Goal: Information Seeking & Learning: Learn about a topic

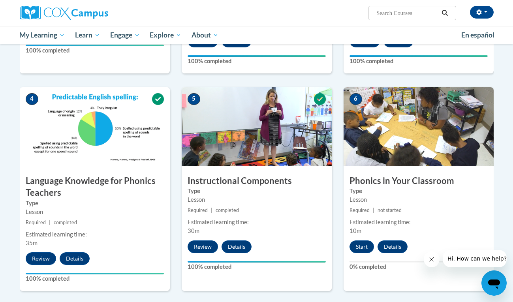
scroll to position [340, 0]
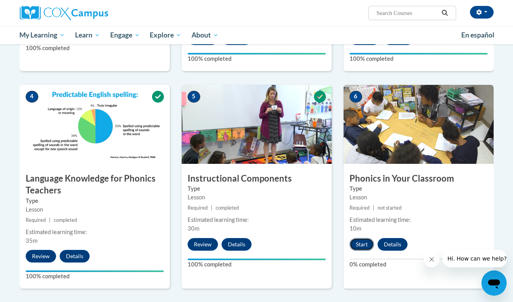
click at [357, 242] on button "Start" at bounding box center [362, 244] width 25 height 13
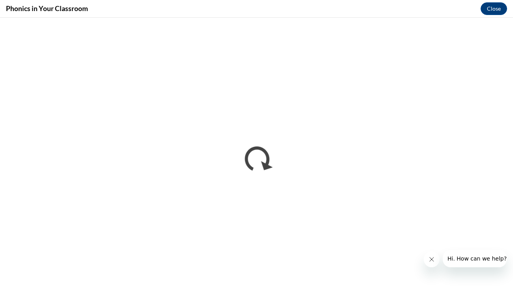
scroll to position [0, 0]
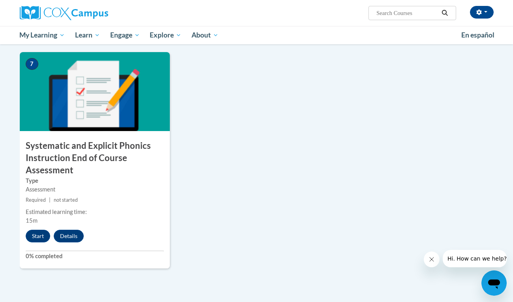
scroll to position [595, 0]
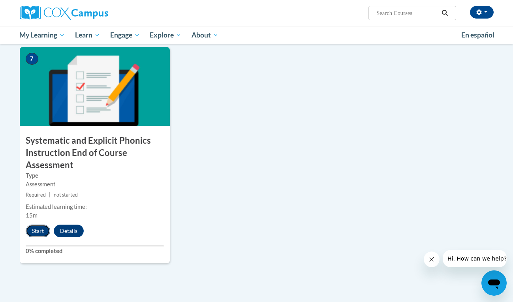
click at [36, 231] on button "Start" at bounding box center [38, 231] width 25 height 13
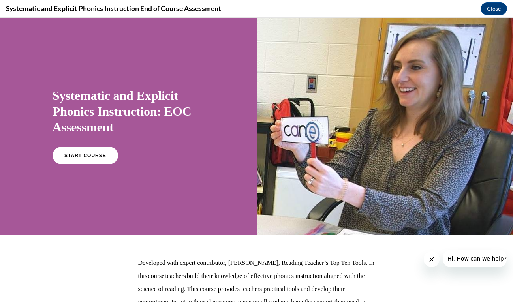
scroll to position [22, 0]
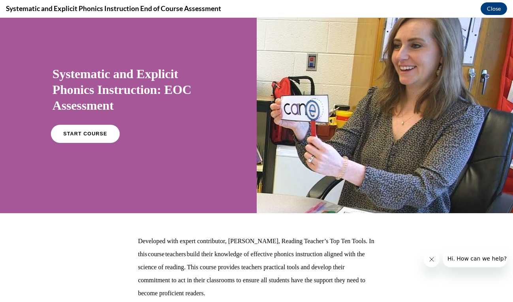
click at [77, 140] on link "START COURSE" at bounding box center [85, 134] width 69 height 18
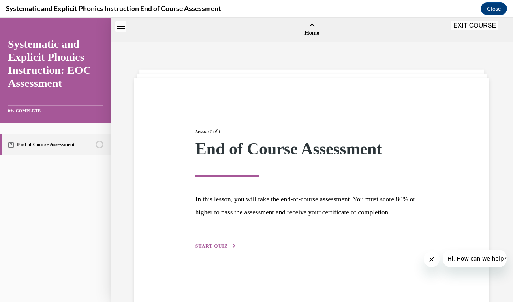
scroll to position [25, 0]
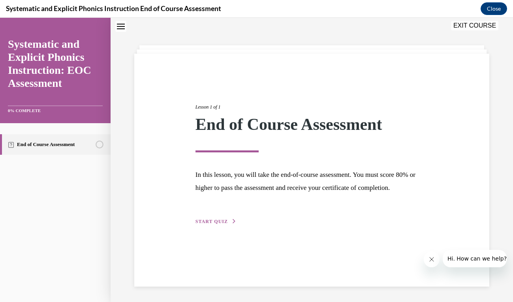
click at [216, 217] on div "Lesson 1 of 1 End of Course Assessment In this lesson, you will take the end-of…" at bounding box center [312, 155] width 245 height 141
click at [216, 222] on span "START QUIZ" at bounding box center [212, 222] width 32 height 6
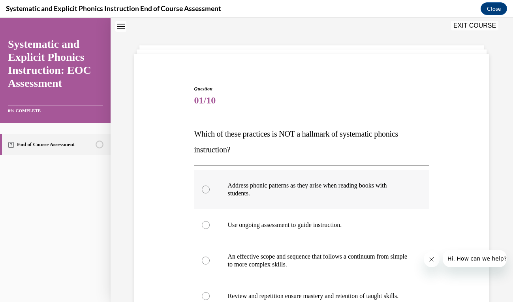
scroll to position [79, 0]
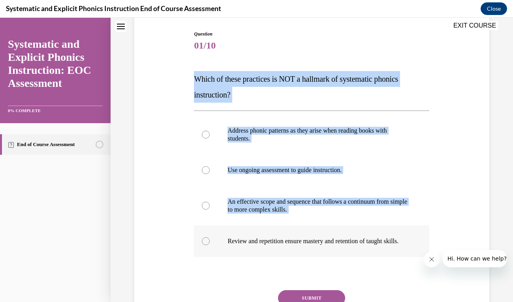
drag, startPoint x: 194, startPoint y: 79, endPoint x: 341, endPoint y: 254, distance: 228.9
click at [341, 254] on div "Question 01/10 Which of these practices is NOT a hallmark of systematic phonics…" at bounding box center [312, 187] width 240 height 337
click at [185, 71] on div "Question 01/10 Which of these practices is NOT a hallmark of systematic phonics…" at bounding box center [311, 181] width 359 height 349
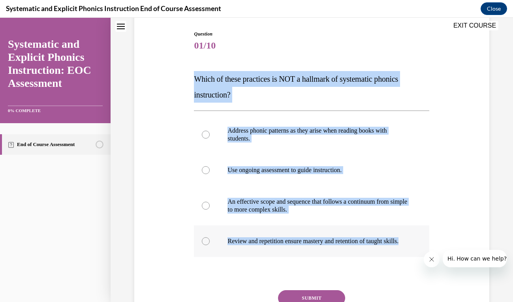
drag, startPoint x: 194, startPoint y: 75, endPoint x: 365, endPoint y: 252, distance: 246.3
click at [365, 252] on div "Question 01/10 Which of these practices is NOT a hallmark of systematic phonics…" at bounding box center [312, 187] width 240 height 337
copy div "Which of these practices is NOT a hallmark of systematic phonics instruction? A…"
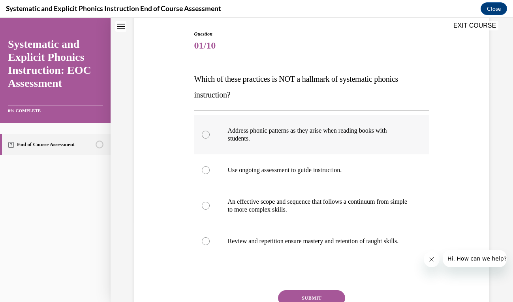
click at [241, 138] on p "Address phonic patterns as they arise when reading books with students." at bounding box center [319, 135] width 182 height 16
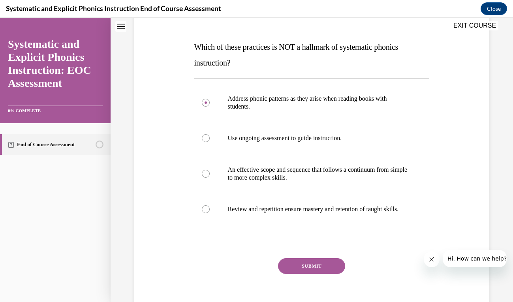
click at [306, 274] on button "SUBMIT" at bounding box center [311, 267] width 67 height 16
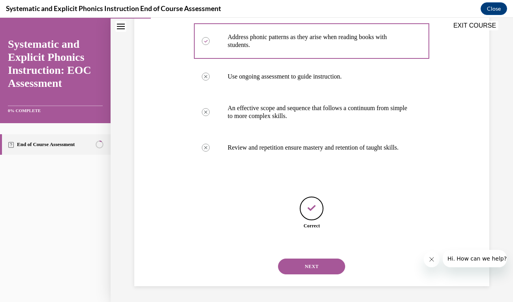
scroll to position [181, 0]
click at [320, 272] on button "NEXT" at bounding box center [311, 267] width 67 height 16
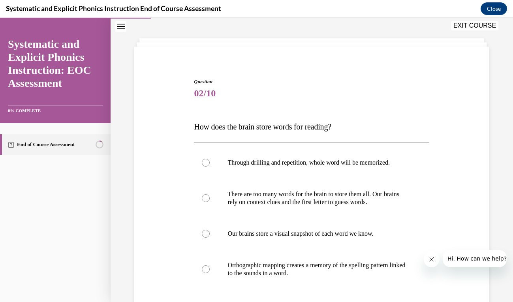
scroll to position [34, 0]
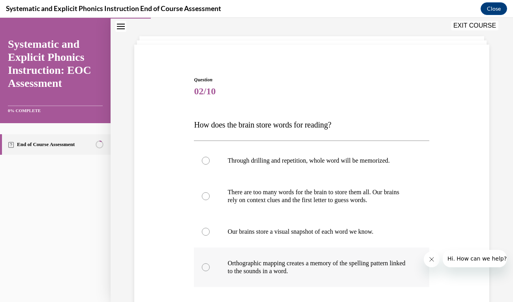
click at [305, 270] on p "Orthographic mapping creates a memory of the spelling pattern linked to the sou…" at bounding box center [319, 268] width 182 height 16
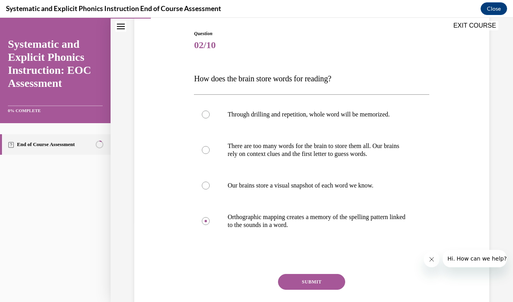
click at [308, 281] on button "SUBMIT" at bounding box center [311, 282] width 67 height 16
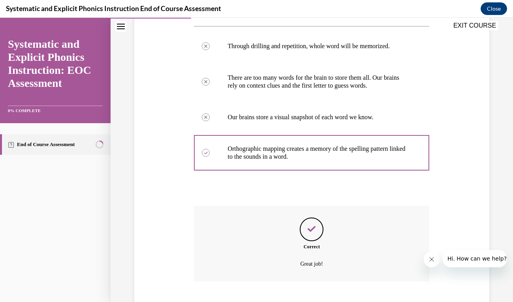
scroll to position [196, 0]
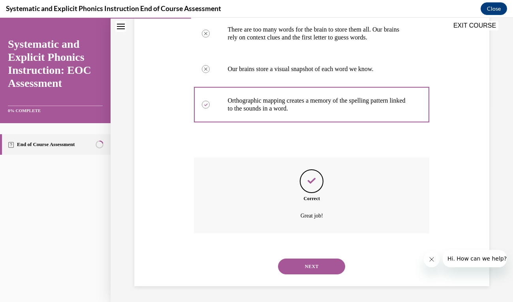
click at [312, 262] on button "NEXT" at bounding box center [311, 267] width 67 height 16
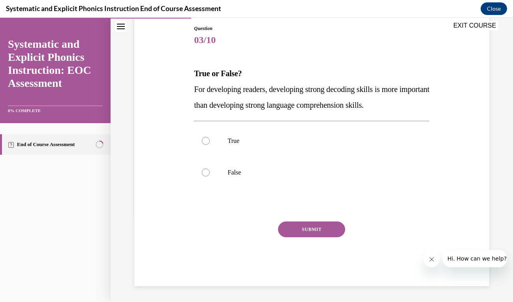
scroll to position [85, 0]
click at [236, 144] on p "True" at bounding box center [319, 141] width 182 height 8
click at [308, 225] on button "SUBMIT" at bounding box center [311, 230] width 67 height 16
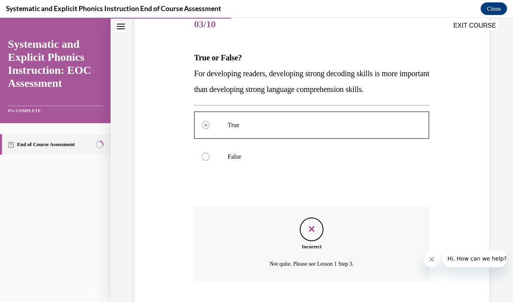
scroll to position [149, 0]
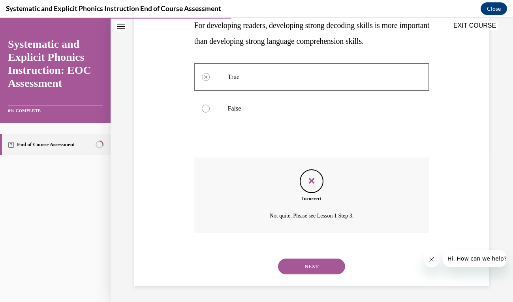
click at [321, 260] on button "NEXT" at bounding box center [311, 267] width 67 height 16
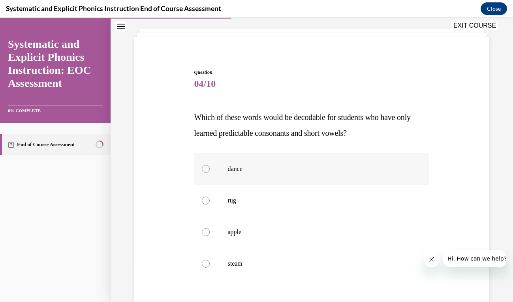
scroll to position [42, 0]
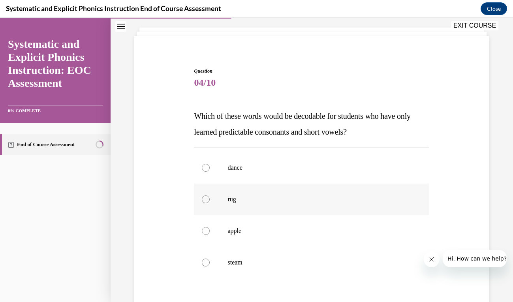
click at [294, 209] on div at bounding box center [312, 200] width 236 height 32
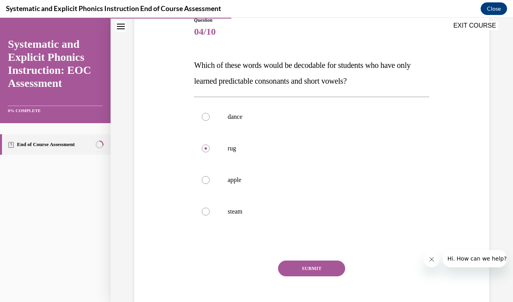
click at [315, 267] on button "SUBMIT" at bounding box center [311, 269] width 67 height 16
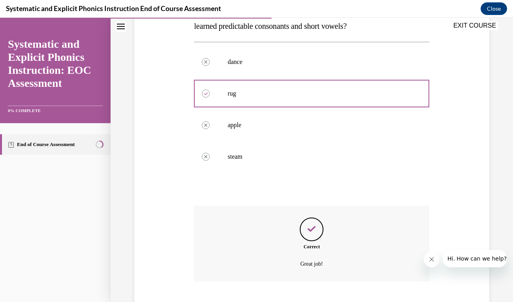
scroll to position [196, 0]
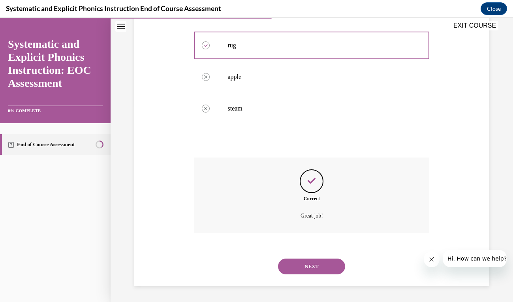
click at [310, 270] on button "NEXT" at bounding box center [311, 267] width 67 height 16
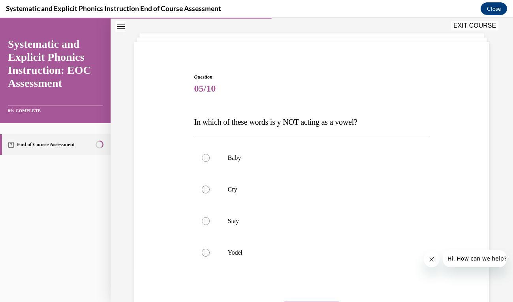
scroll to position [38, 0]
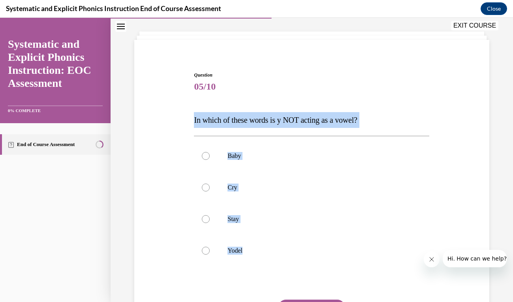
drag, startPoint x: 194, startPoint y: 125, endPoint x: 314, endPoint y: 282, distance: 197.6
click at [314, 282] on div "Question 05/10 In which of these words is y NOT acting as a vowel? Baby Cry Sta…" at bounding box center [312, 218] width 236 height 293
copy div "In which of these words is y NOT acting as a vowel? Baby Cry Stay Yodel"
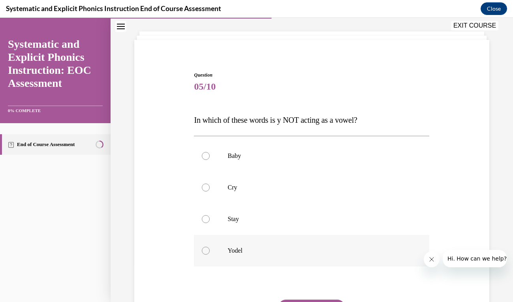
click at [208, 250] on div at bounding box center [206, 251] width 8 height 8
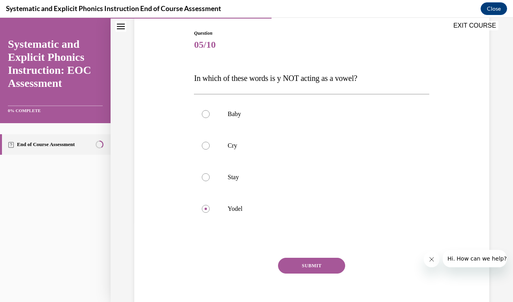
click at [312, 263] on button "SUBMIT" at bounding box center [311, 266] width 67 height 16
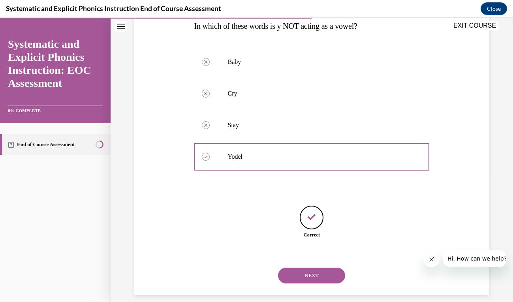
scroll to position [142, 0]
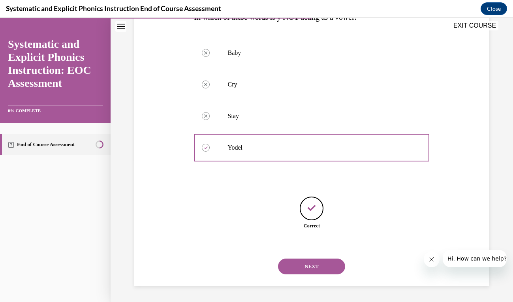
click at [319, 268] on button "NEXT" at bounding box center [311, 267] width 67 height 16
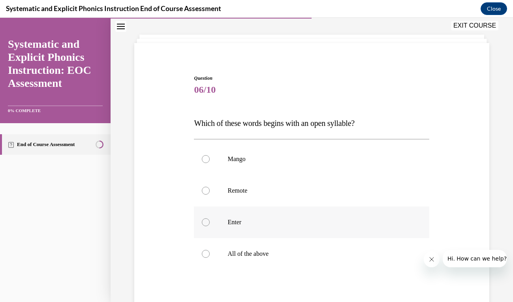
scroll to position [38, 0]
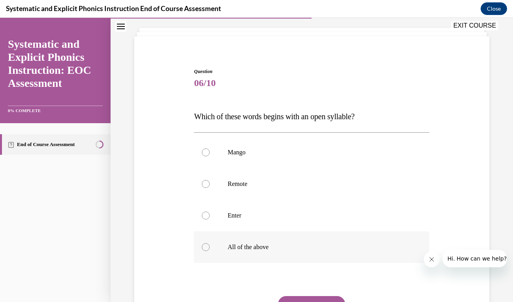
click at [288, 257] on div at bounding box center [312, 248] width 236 height 32
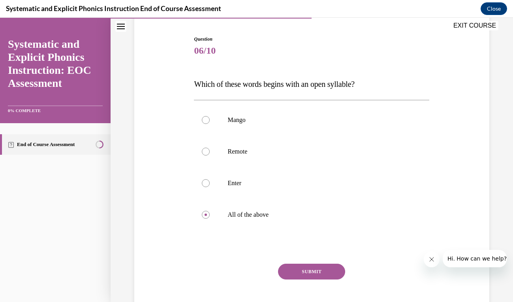
click at [310, 267] on button "SUBMIT" at bounding box center [311, 272] width 67 height 16
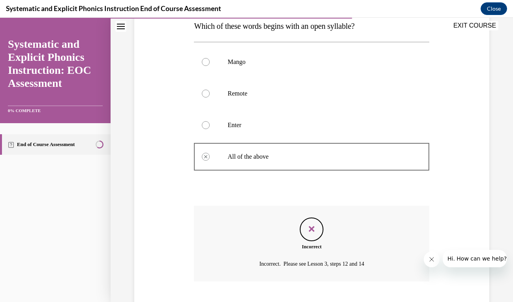
scroll to position [181, 0]
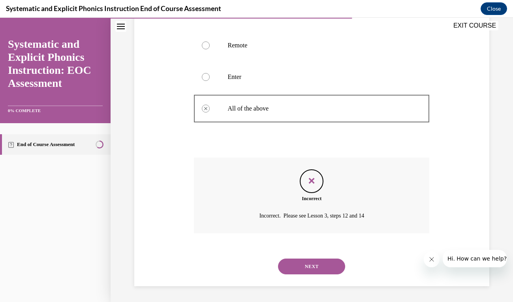
click at [317, 266] on button "NEXT" at bounding box center [311, 267] width 67 height 16
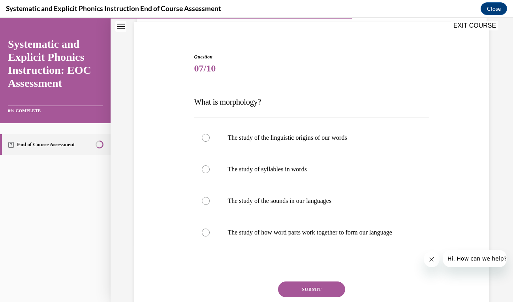
scroll to position [55, 0]
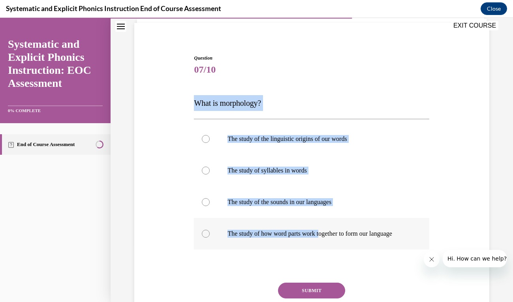
drag, startPoint x: 191, startPoint y: 104, endPoint x: 326, endPoint y: 233, distance: 187.3
click at [326, 233] on div "Question 07/10 What is morphology? The study of the linguistic origins of our w…" at bounding box center [311, 189] width 359 height 317
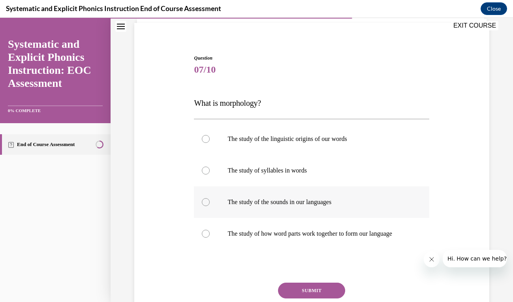
click at [359, 211] on div at bounding box center [312, 203] width 236 height 32
click at [337, 234] on p "The study of how word parts work together to form our language" at bounding box center [319, 234] width 182 height 8
click at [267, 208] on div at bounding box center [312, 203] width 236 height 32
click at [309, 289] on button "SUBMIT" at bounding box center [311, 291] width 67 height 16
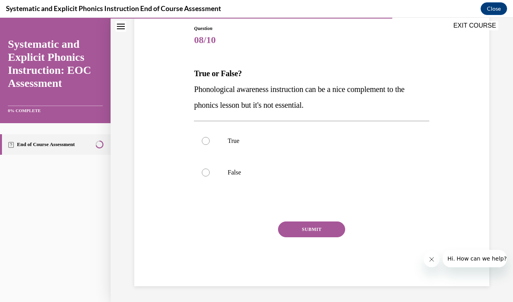
scroll to position [85, 0]
click at [216, 149] on div at bounding box center [312, 141] width 236 height 32
click at [219, 177] on div at bounding box center [312, 173] width 236 height 32
click at [298, 235] on button "SUBMIT" at bounding box center [311, 230] width 67 height 16
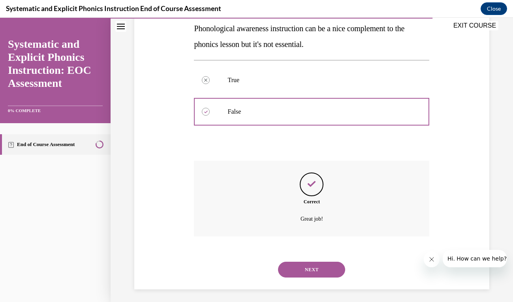
scroll to position [149, 0]
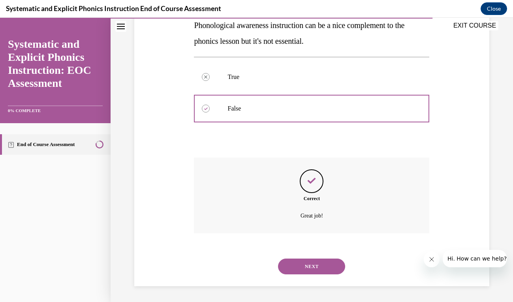
click at [321, 269] on button "NEXT" at bounding box center [311, 267] width 67 height 16
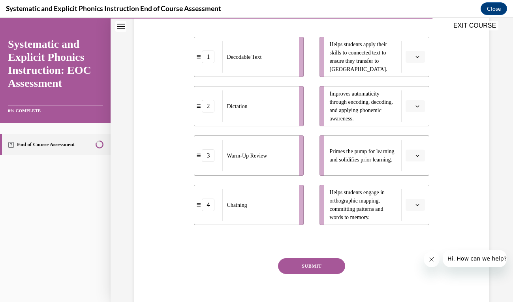
scroll to position [177, 0]
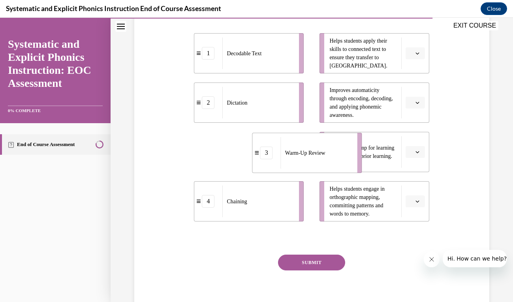
drag, startPoint x: 257, startPoint y: 160, endPoint x: 324, endPoint y: 162, distance: 66.4
click at [324, 162] on div "Warm-Up Review" at bounding box center [317, 153] width 72 height 32
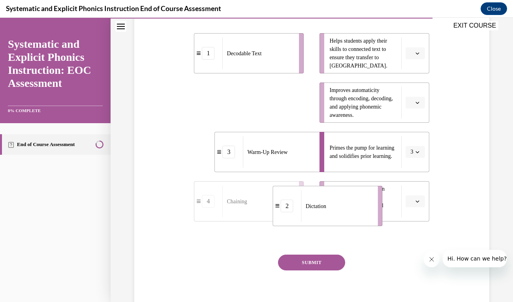
drag, startPoint x: 266, startPoint y: 115, endPoint x: 345, endPoint y: 219, distance: 130.0
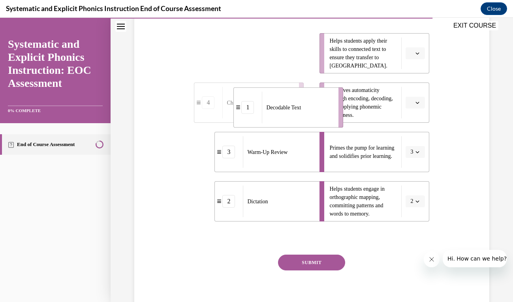
drag, startPoint x: 268, startPoint y: 58, endPoint x: 308, endPoint y: 112, distance: 67.0
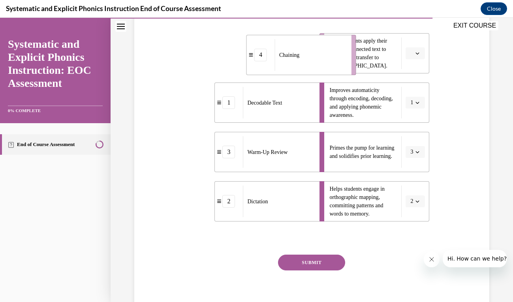
drag, startPoint x: 265, startPoint y: 67, endPoint x: 318, endPoint y: 69, distance: 52.6
click at [318, 69] on div "Chaining" at bounding box center [311, 55] width 72 height 32
click at [315, 254] on div "Question 09/10 Match these instructional components from an effective phonics l…" at bounding box center [312, 126] width 236 height 387
click at [313, 262] on button "SUBMIT" at bounding box center [311, 263] width 67 height 16
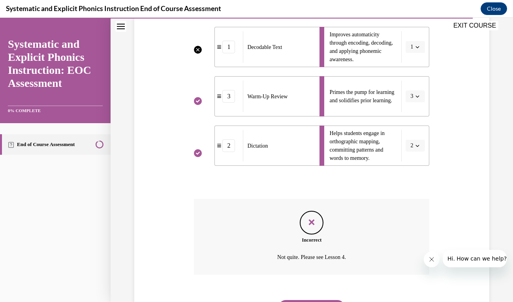
scroll to position [274, 0]
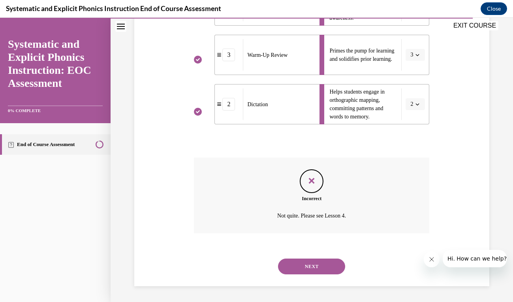
click at [315, 266] on button "NEXT" at bounding box center [311, 267] width 67 height 16
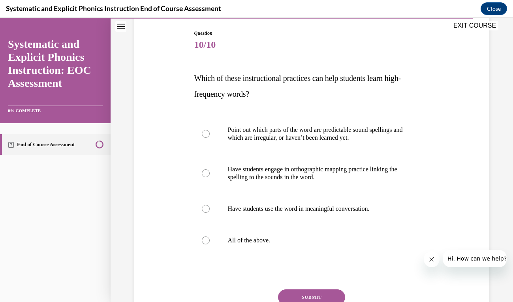
scroll to position [81, 0]
click at [243, 243] on p "All of the above." at bounding box center [319, 240] width 182 height 8
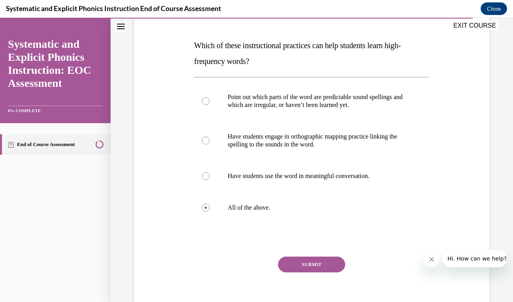
click at [311, 265] on button "SUBMIT" at bounding box center [311, 265] width 67 height 16
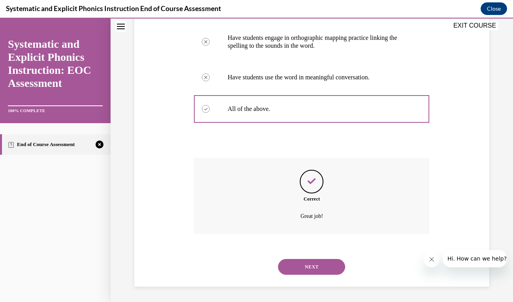
scroll to position [212, 0]
click at [309, 270] on button "NEXT" at bounding box center [311, 267] width 67 height 16
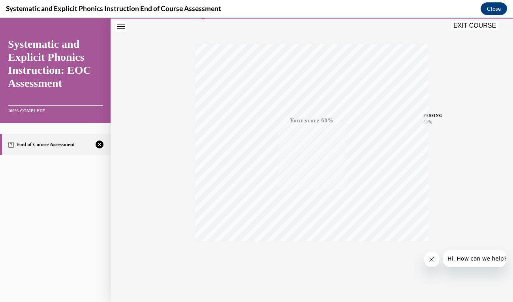
scroll to position [121, 0]
click at [316, 253] on icon "button" at bounding box center [312, 254] width 28 height 9
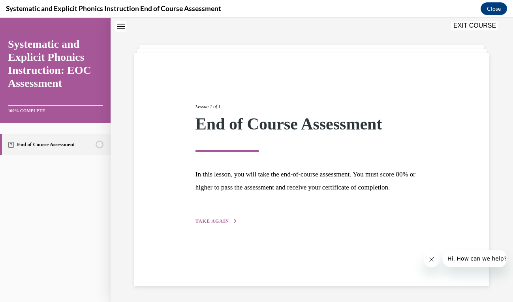
click at [221, 219] on span "TAKE AGAIN" at bounding box center [213, 222] width 34 height 6
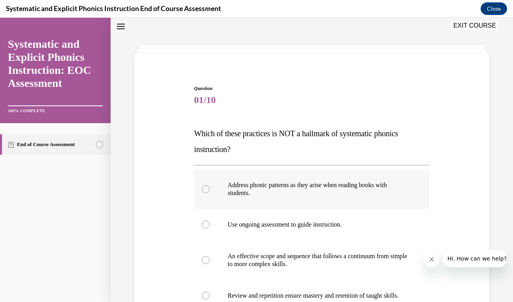
click at [237, 196] on p "Address phonic patterns as they arise when reading books with students." at bounding box center [319, 189] width 182 height 16
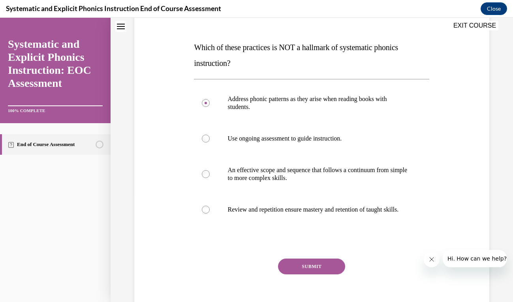
click at [302, 275] on button "SUBMIT" at bounding box center [311, 267] width 67 height 16
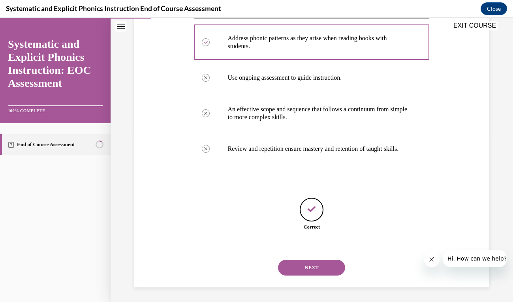
scroll to position [181, 0]
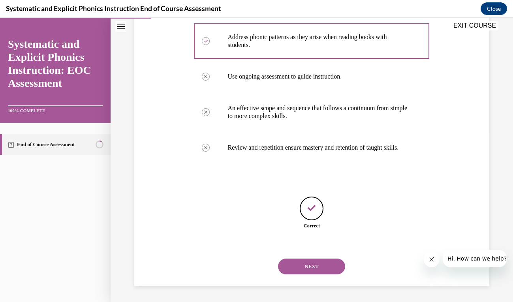
click at [308, 274] on button "NEXT" at bounding box center [311, 267] width 67 height 16
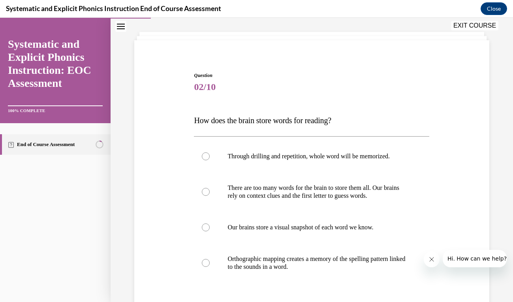
scroll to position [41, 0]
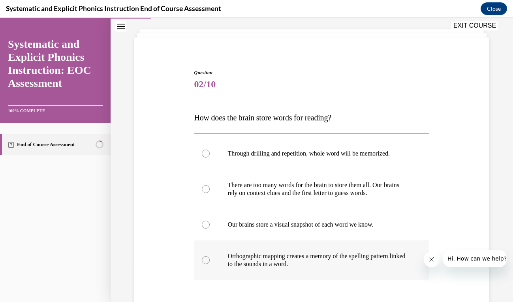
click at [273, 257] on p "Orthographic mapping creates a memory of the spelling pattern linked to the sou…" at bounding box center [319, 261] width 182 height 16
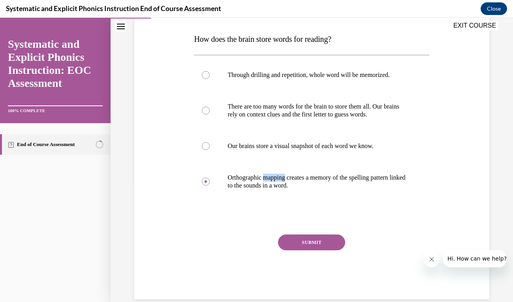
click at [312, 242] on button "SUBMIT" at bounding box center [311, 243] width 67 height 16
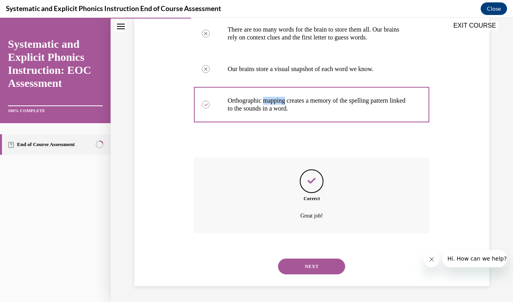
scroll to position [85, 0]
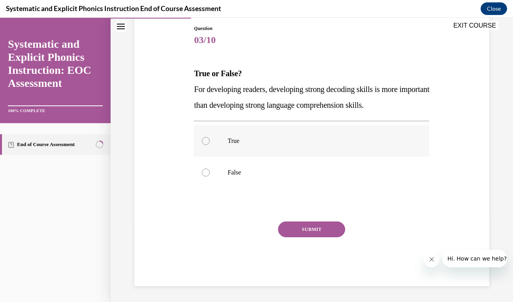
click at [229, 145] on div at bounding box center [312, 141] width 236 height 32
click at [319, 228] on button "SUBMIT" at bounding box center [311, 230] width 67 height 16
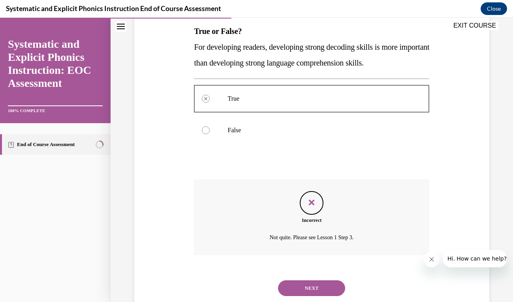
scroll to position [149, 0]
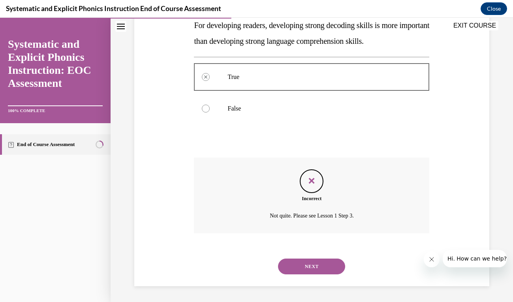
click at [312, 258] on div "NEXT" at bounding box center [312, 267] width 236 height 32
click at [312, 260] on button "NEXT" at bounding box center [311, 267] width 67 height 16
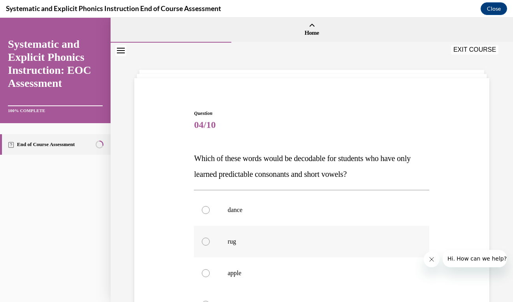
click at [270, 236] on div at bounding box center [312, 242] width 236 height 32
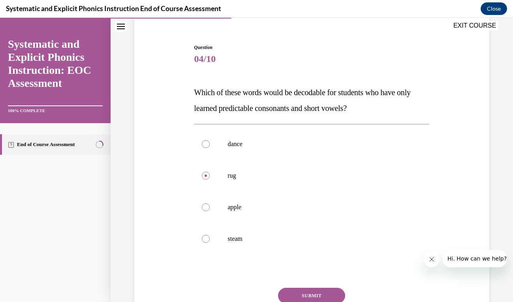
click at [311, 296] on button "SUBMIT" at bounding box center [311, 296] width 67 height 16
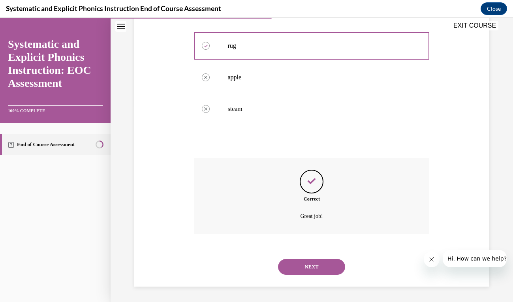
scroll to position [196, 0]
click at [316, 265] on button "NEXT" at bounding box center [311, 267] width 67 height 16
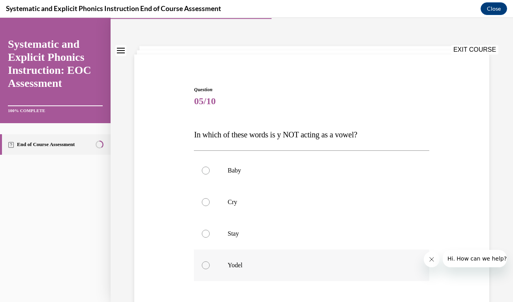
click at [299, 265] on p "Yodel" at bounding box center [319, 266] width 182 height 8
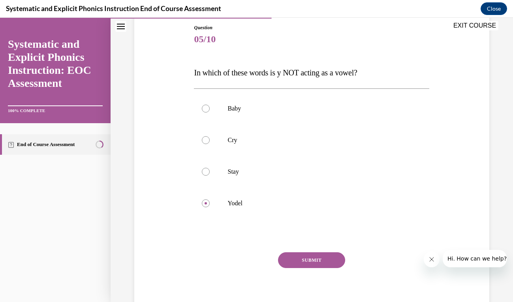
click at [314, 262] on button "SUBMIT" at bounding box center [311, 261] width 67 height 16
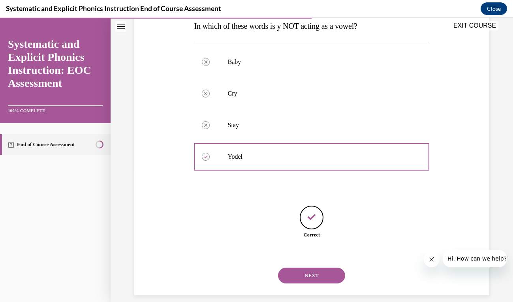
scroll to position [142, 0]
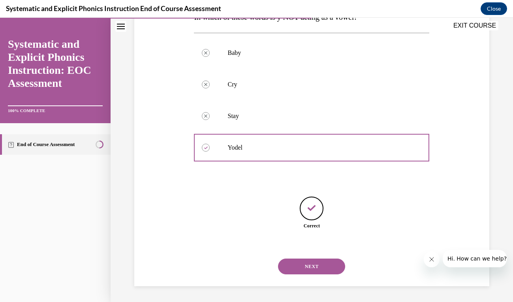
click at [315, 264] on button "NEXT" at bounding box center [311, 267] width 67 height 16
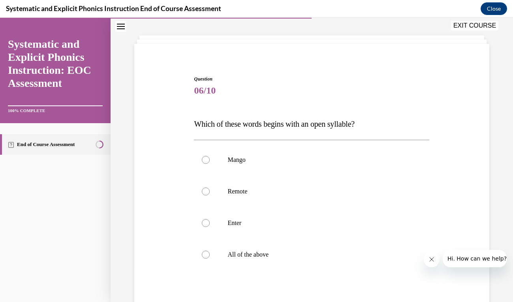
scroll to position [48, 0]
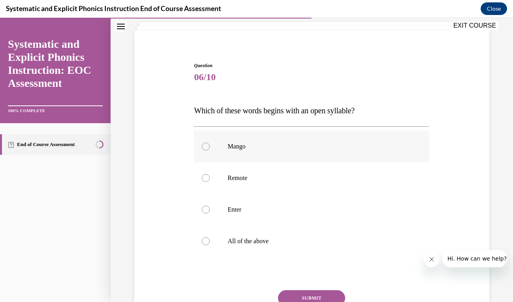
click at [245, 159] on div at bounding box center [312, 147] width 236 height 32
click at [309, 294] on button "SUBMIT" at bounding box center [311, 299] width 67 height 16
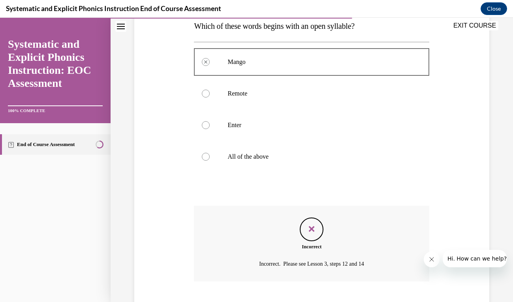
scroll to position [166, 0]
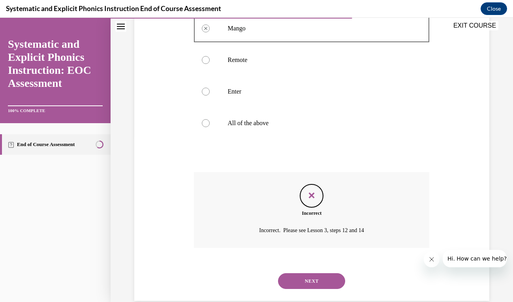
click at [317, 280] on button "NEXT" at bounding box center [311, 282] width 67 height 16
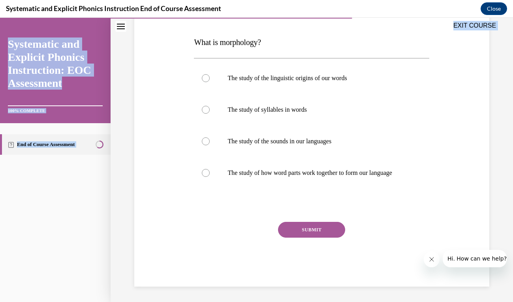
scroll to position [117, 0]
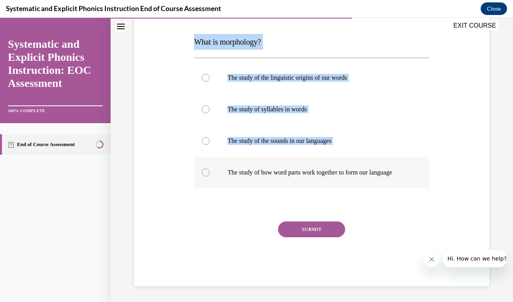
drag, startPoint x: 195, startPoint y: 119, endPoint x: 407, endPoint y: 168, distance: 217.5
click at [407, 168] on div "Question 07/10 What is morphology? The study of the linguistic origins of our w…" at bounding box center [312, 139] width 236 height 293
click at [253, 113] on div at bounding box center [312, 110] width 236 height 32
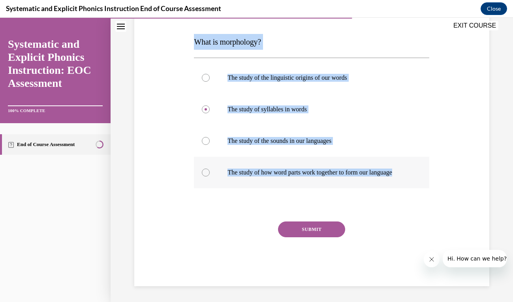
drag, startPoint x: 194, startPoint y: 42, endPoint x: 406, endPoint y: 171, distance: 248.1
click at [406, 171] on div "Question 07/10 What is morphology? The study of the linguistic origins of our w…" at bounding box center [312, 139] width 236 height 293
copy div "What is morphology? The study of the linguistic origins of our words The study …"
click at [244, 169] on p "The study of how word parts work together to form our language" at bounding box center [319, 173] width 182 height 8
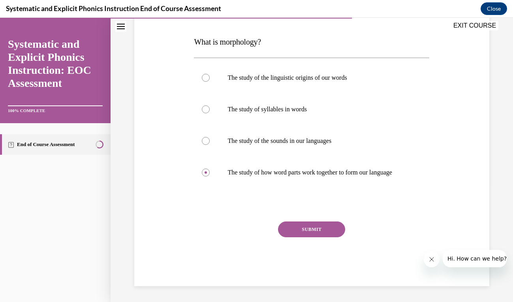
click at [299, 228] on button "SUBMIT" at bounding box center [311, 230] width 67 height 16
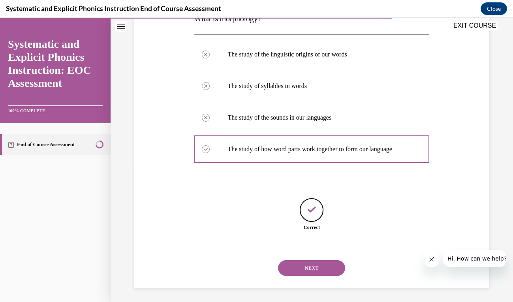
scroll to position [142, 0]
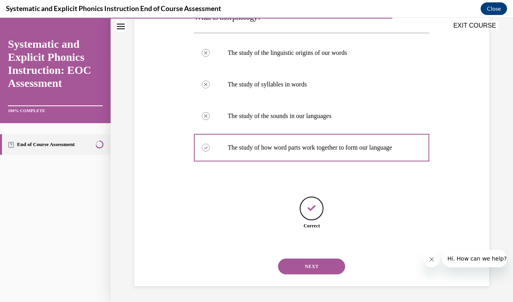
click at [318, 268] on button "NEXT" at bounding box center [311, 267] width 67 height 16
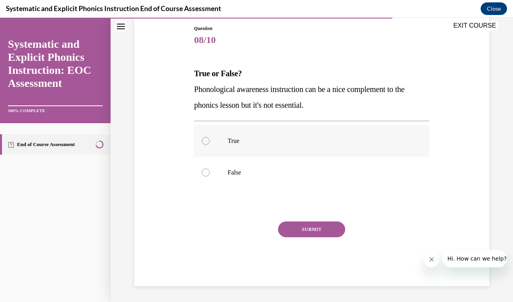
click at [226, 141] on div at bounding box center [312, 141] width 236 height 32
click at [304, 225] on button "SUBMIT" at bounding box center [311, 230] width 67 height 16
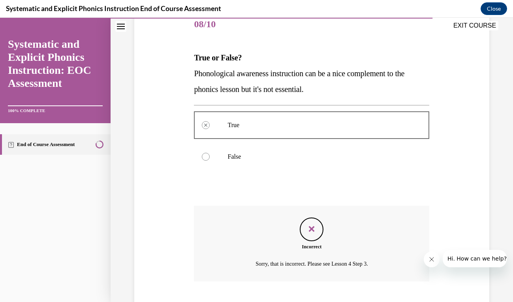
scroll to position [149, 0]
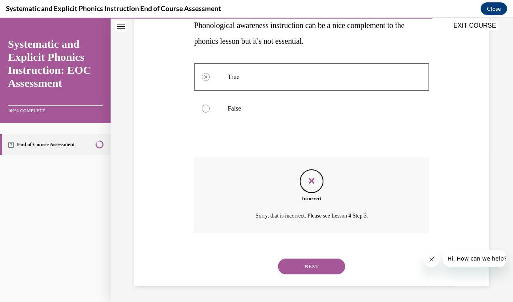
click at [322, 259] on button "NEXT" at bounding box center [311, 267] width 67 height 16
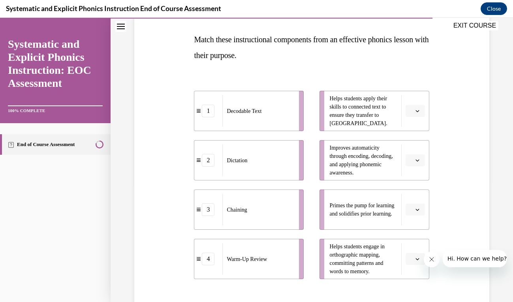
scroll to position [126, 0]
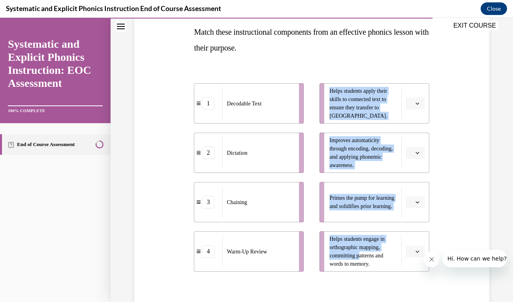
drag, startPoint x: 192, startPoint y: 66, endPoint x: 358, endPoint y: 256, distance: 252.1
click at [360, 258] on div "Question 09/10 Match these instructional components from an effective phonics l…" at bounding box center [311, 165] width 359 height 410
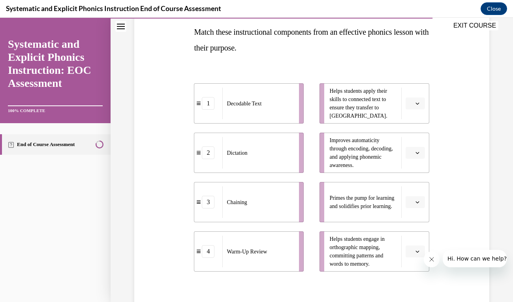
click at [231, 67] on div "1 Decodable Text 2 Dictation 3 Chaining 4 Warm-Up Review Helps students apply t…" at bounding box center [312, 170] width 236 height 212
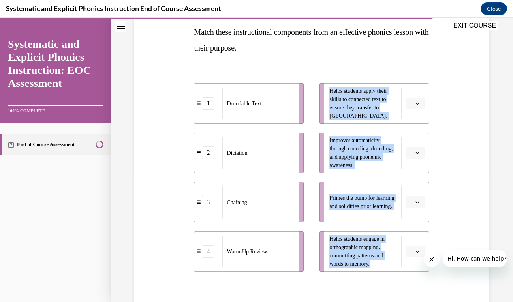
drag, startPoint x: 194, startPoint y: 64, endPoint x: 417, endPoint y: 272, distance: 304.6
click at [417, 272] on div "1 Decodable Text 2 Dictation 3 Chaining 4 Warm-Up Review Helps students apply t…" at bounding box center [312, 170] width 236 height 212
copy ul "Helps students apply their skills to connected text to ensure they transfer to …"
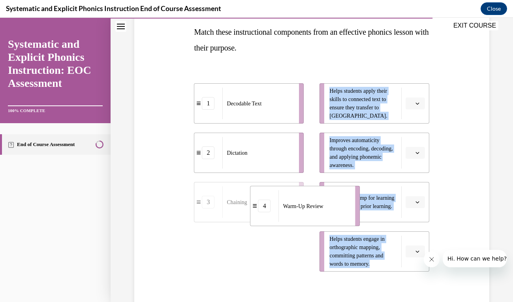
drag, startPoint x: 251, startPoint y: 252, endPoint x: 311, endPoint y: 204, distance: 77.3
click at [312, 204] on span "Warm-Up Review" at bounding box center [303, 206] width 40 height 8
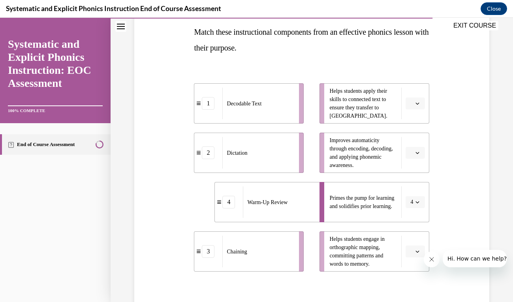
click at [466, 182] on div "Question 09/10 Match these instructional components from an effective phonics l…" at bounding box center [311, 165] width 359 height 410
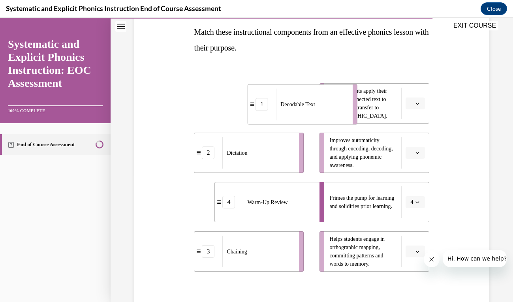
drag, startPoint x: 257, startPoint y: 113, endPoint x: 310, endPoint y: 114, distance: 53.8
click at [310, 114] on div "Decodable Text" at bounding box center [312, 105] width 72 height 32
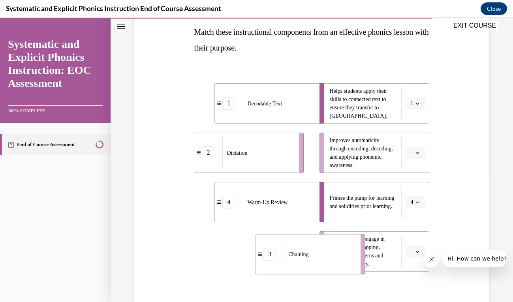
drag, startPoint x: 271, startPoint y: 257, endPoint x: 332, endPoint y: 260, distance: 61.7
click at [332, 260] on div "Chaining" at bounding box center [320, 255] width 72 height 32
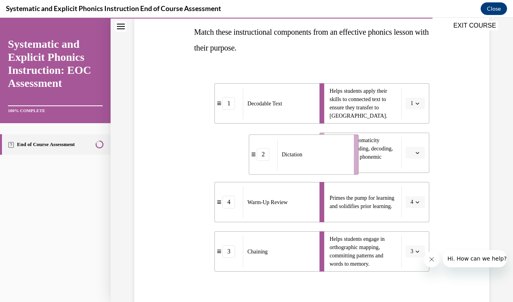
drag, startPoint x: 271, startPoint y: 165, endPoint x: 326, endPoint y: 167, distance: 55.0
click at [326, 167] on div "Dictation" at bounding box center [313, 155] width 72 height 32
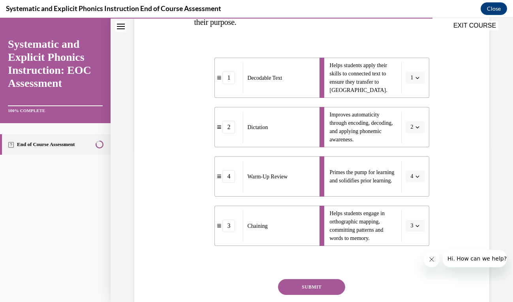
scroll to position [200, 0]
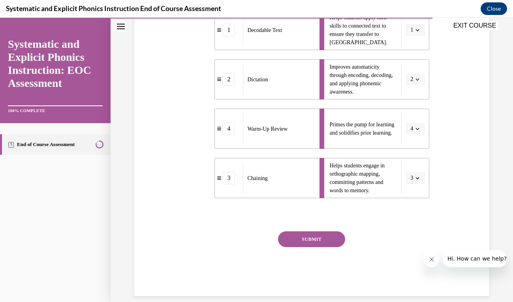
click at [311, 237] on button "SUBMIT" at bounding box center [311, 240] width 67 height 16
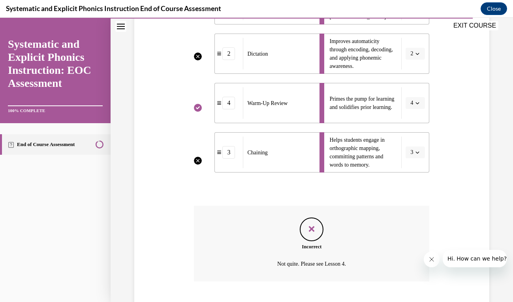
scroll to position [274, 0]
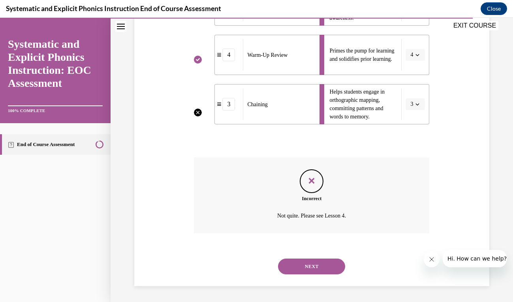
click at [314, 262] on button "NEXT" at bounding box center [311, 267] width 67 height 16
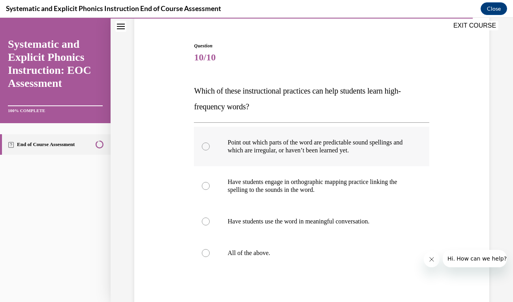
scroll to position [70, 0]
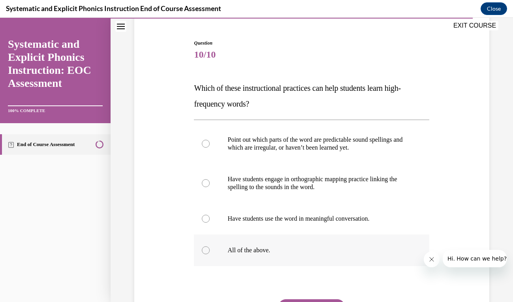
click at [248, 252] on p "All of the above." at bounding box center [319, 251] width 182 height 8
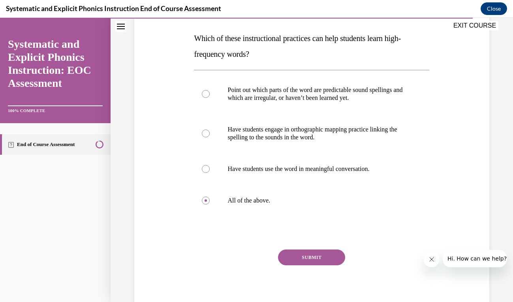
click at [299, 257] on button "SUBMIT" at bounding box center [311, 258] width 67 height 16
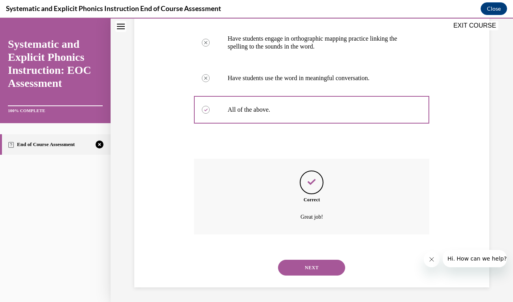
scroll to position [212, 0]
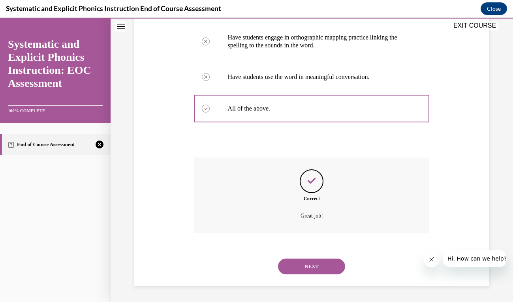
click at [311, 270] on button "NEXT" at bounding box center [311, 267] width 67 height 16
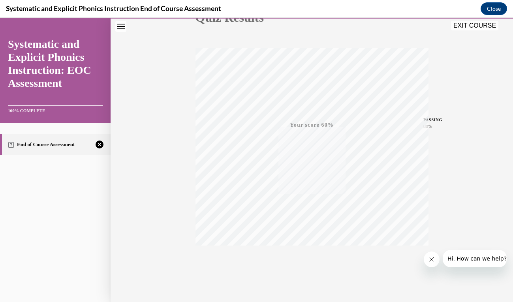
scroll to position [121, 0]
click at [312, 255] on icon "button" at bounding box center [312, 254] width 28 height 9
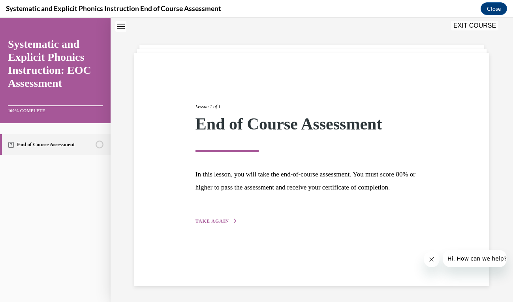
scroll to position [25, 0]
click at [224, 223] on span "TAKE AGAIN" at bounding box center [213, 222] width 34 height 6
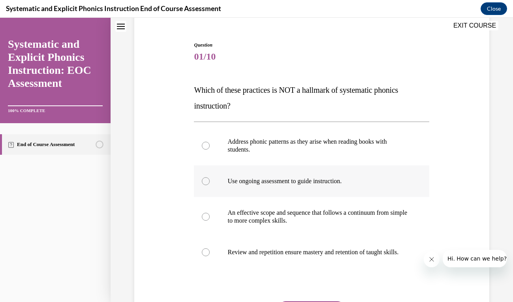
scroll to position [70, 0]
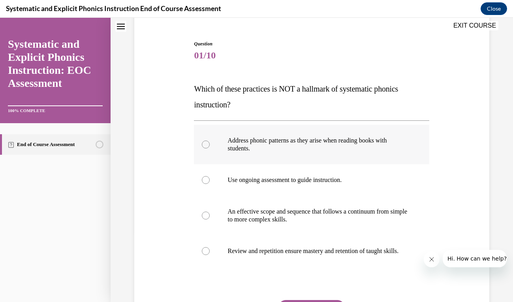
click at [256, 146] on p "Address phonic patterns as they arise when reading books with students." at bounding box center [319, 145] width 182 height 16
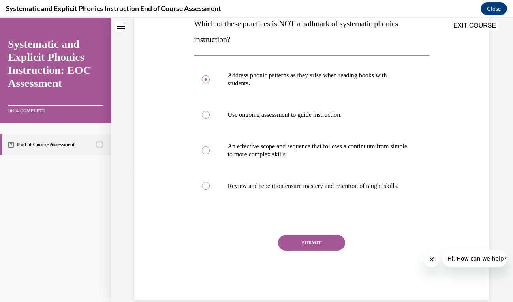
click at [315, 243] on button "SUBMIT" at bounding box center [311, 243] width 67 height 16
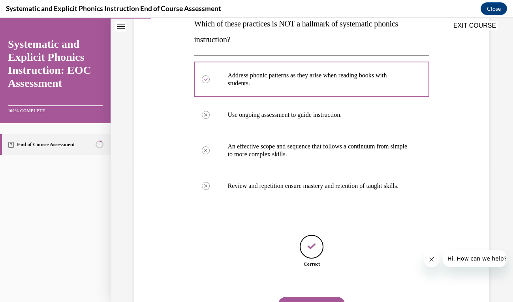
scroll to position [181, 0]
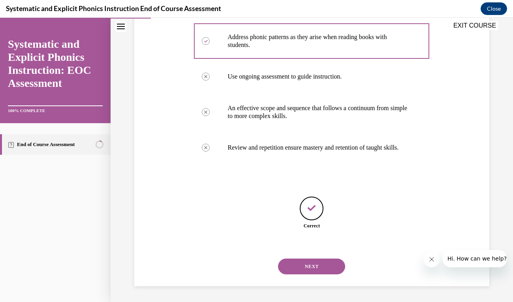
click at [313, 264] on button "NEXT" at bounding box center [311, 267] width 67 height 16
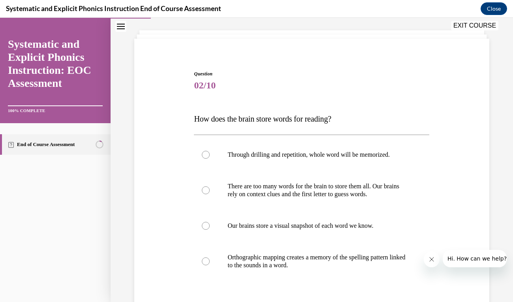
scroll to position [47, 0]
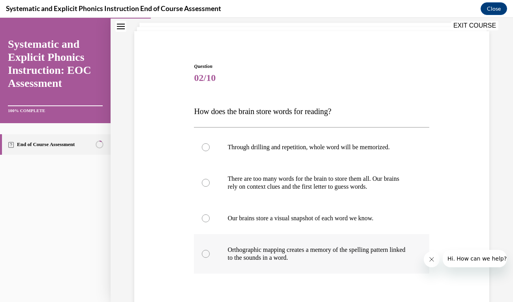
click at [304, 257] on p "Orthographic mapping creates a memory of the spelling pattern linked to the sou…" at bounding box center [319, 254] width 182 height 16
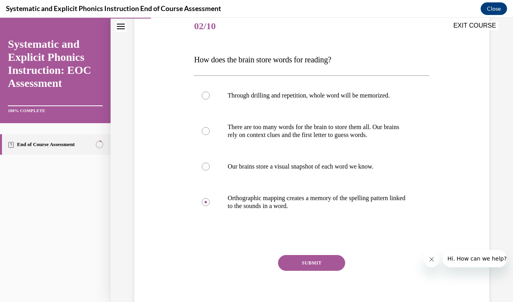
click at [312, 258] on button "SUBMIT" at bounding box center [311, 263] width 67 height 16
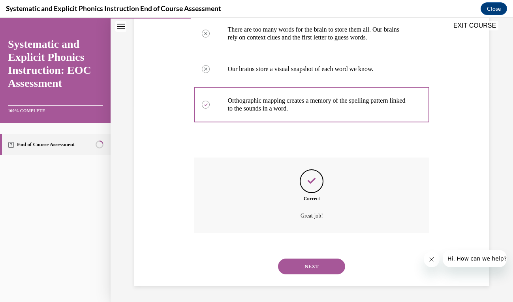
click at [311, 270] on button "NEXT" at bounding box center [311, 267] width 67 height 16
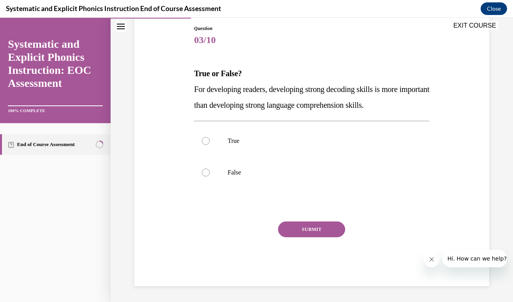
scroll to position [85, 0]
click at [230, 145] on p "True" at bounding box center [319, 141] width 182 height 8
click at [227, 177] on div at bounding box center [312, 173] width 236 height 32
click at [304, 229] on button "SUBMIT" at bounding box center [311, 230] width 67 height 16
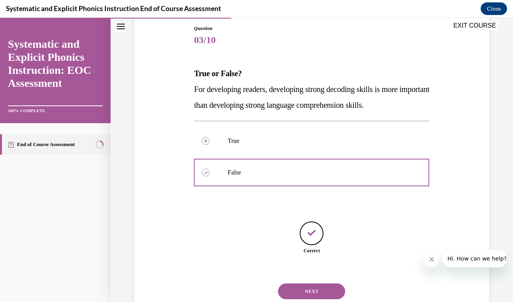
scroll to position [110, 0]
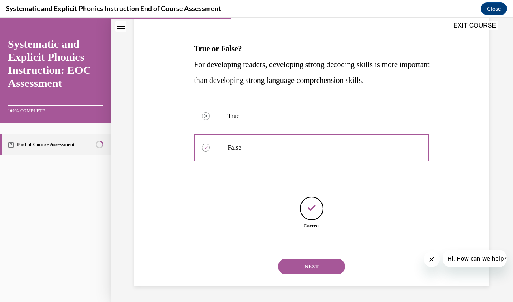
click at [311, 269] on button "NEXT" at bounding box center [311, 267] width 67 height 16
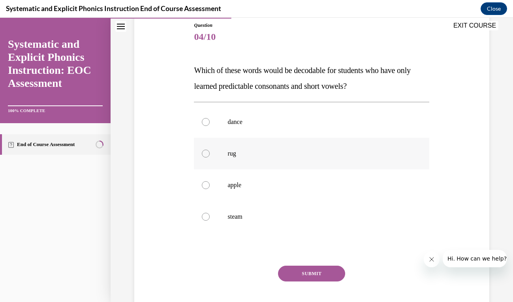
click at [223, 156] on div at bounding box center [312, 154] width 236 height 32
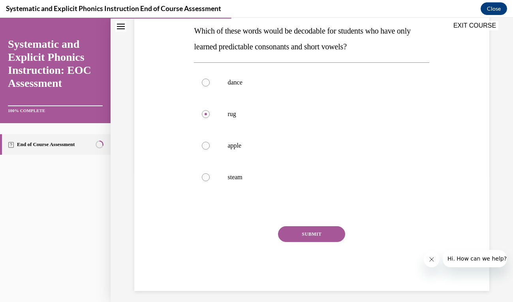
click at [309, 231] on button "SUBMIT" at bounding box center [311, 234] width 67 height 16
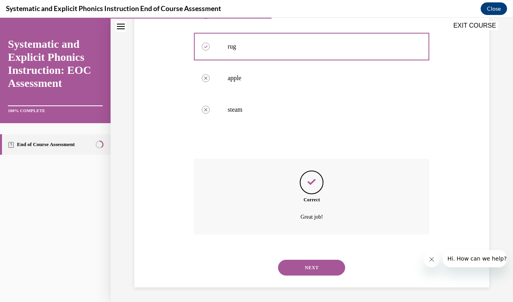
scroll to position [196, 0]
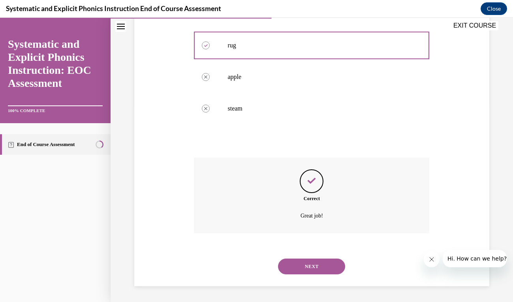
click at [315, 266] on button "NEXT" at bounding box center [311, 267] width 67 height 16
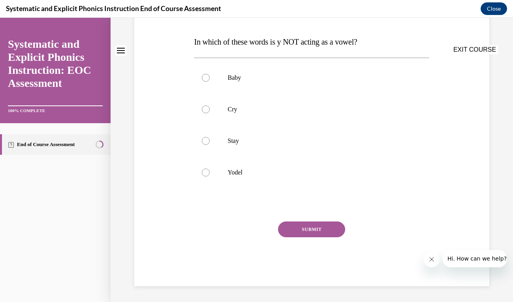
scroll to position [0, 0]
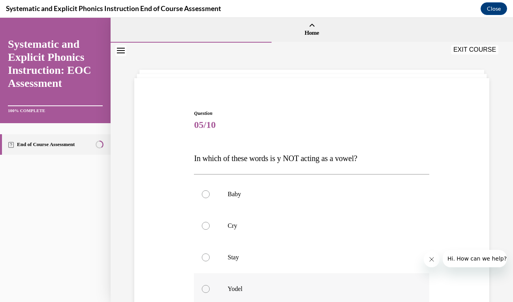
click at [253, 290] on p "Yodel" at bounding box center [319, 289] width 182 height 8
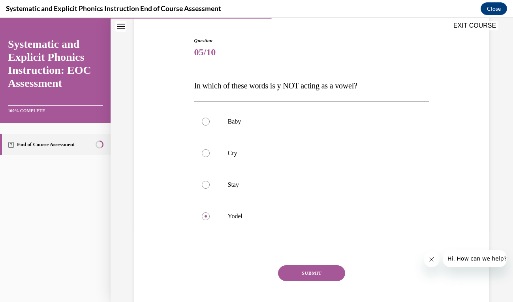
click at [302, 277] on button "SUBMIT" at bounding box center [311, 274] width 67 height 16
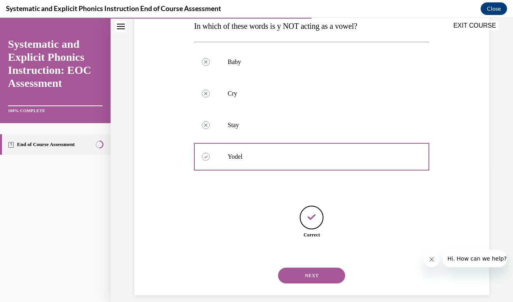
scroll to position [142, 0]
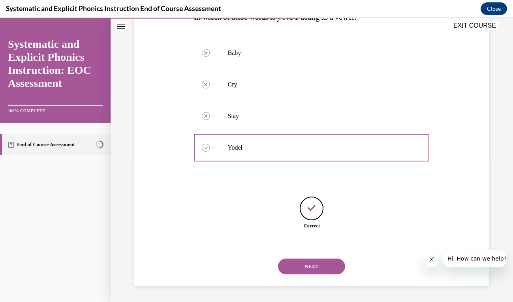
click at [310, 263] on button "NEXT" at bounding box center [311, 267] width 67 height 16
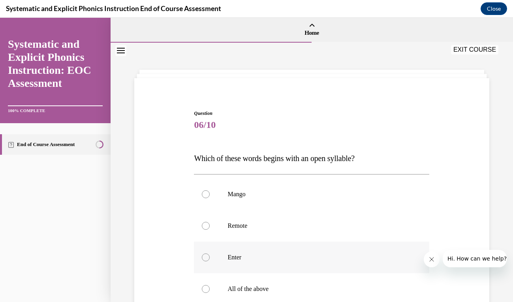
scroll to position [26, 0]
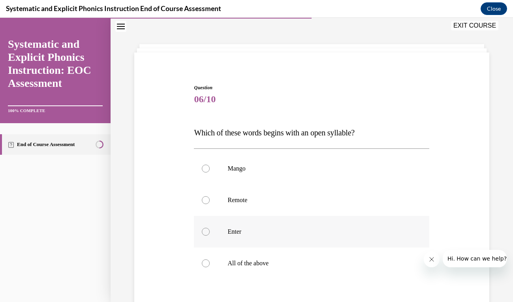
click at [248, 233] on p "Enter" at bounding box center [319, 232] width 182 height 8
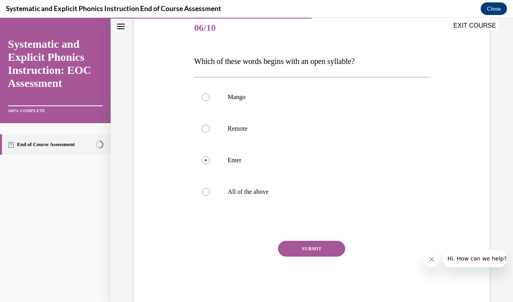
scroll to position [101, 0]
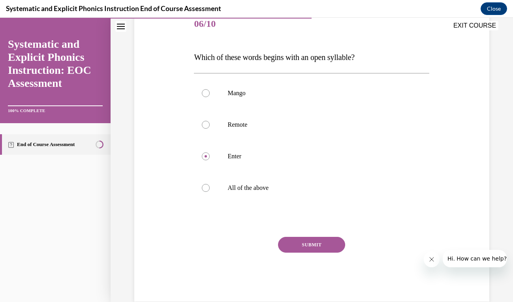
click at [302, 239] on button "SUBMIT" at bounding box center [311, 245] width 67 height 16
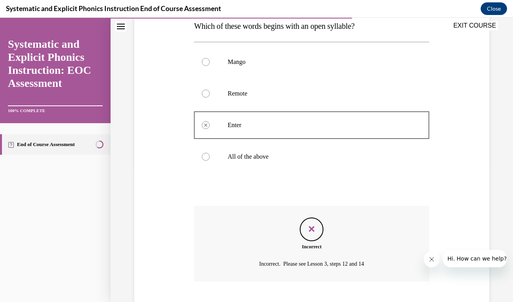
scroll to position [181, 0]
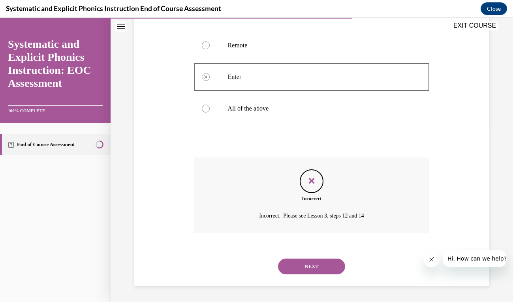
click at [308, 268] on button "NEXT" at bounding box center [311, 267] width 67 height 16
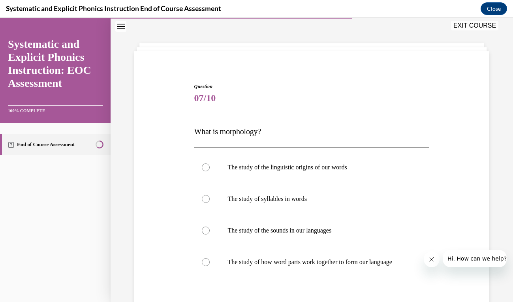
scroll to position [32, 0]
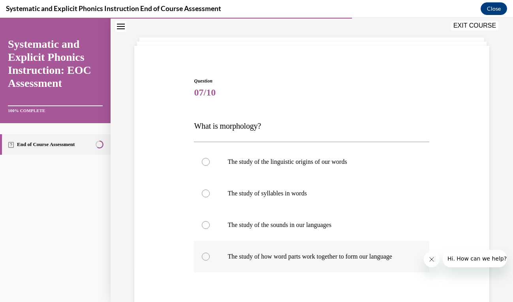
click at [287, 258] on p "The study of how word parts work together to form our language" at bounding box center [319, 257] width 182 height 8
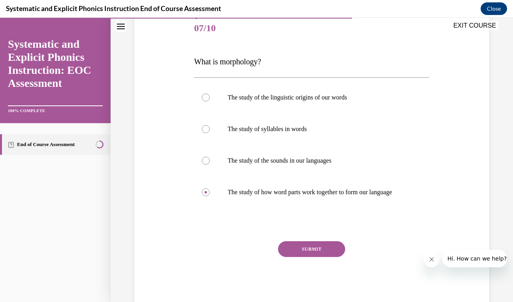
click at [310, 246] on button "SUBMIT" at bounding box center [311, 250] width 67 height 16
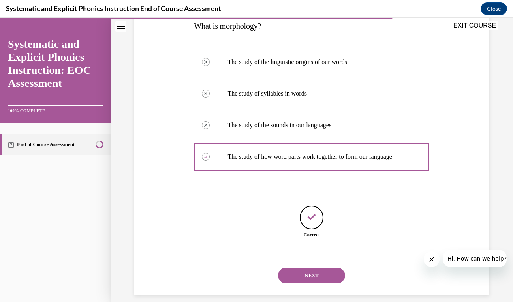
scroll to position [142, 0]
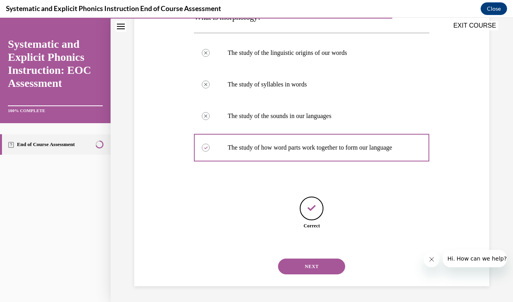
click at [312, 267] on button "NEXT" at bounding box center [311, 267] width 67 height 16
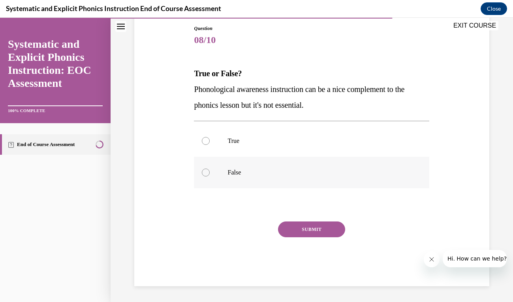
click at [229, 174] on p "False" at bounding box center [319, 173] width 182 height 8
click at [221, 140] on div at bounding box center [312, 141] width 236 height 32
click at [306, 227] on button "SUBMIT" at bounding box center [311, 230] width 67 height 16
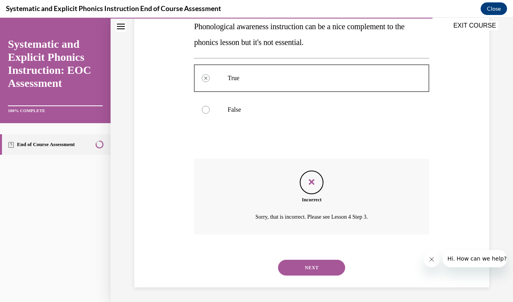
scroll to position [149, 0]
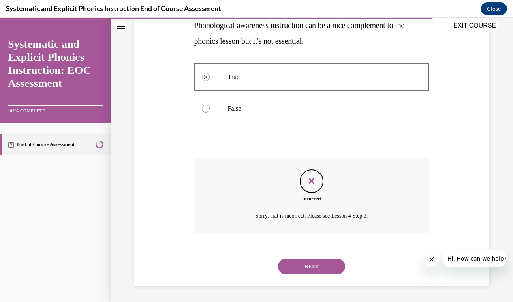
click at [316, 270] on button "NEXT" at bounding box center [311, 267] width 67 height 16
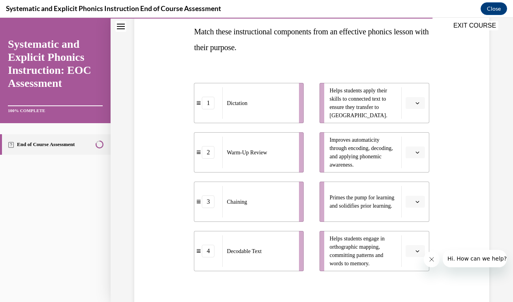
scroll to position [127, 0]
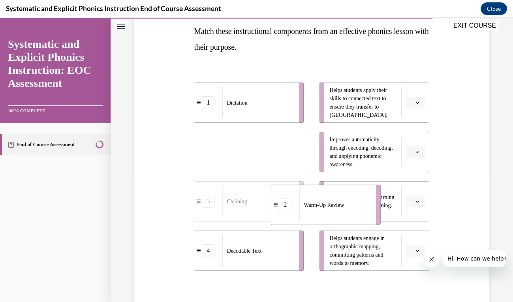
drag, startPoint x: 264, startPoint y: 159, endPoint x: 341, endPoint y: 212, distance: 93.5
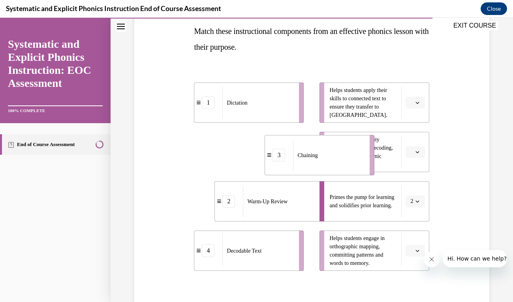
drag, startPoint x: 268, startPoint y: 151, endPoint x: 338, endPoint y: 154, distance: 70.8
click at [338, 154] on div "Chaining" at bounding box center [329, 156] width 72 height 32
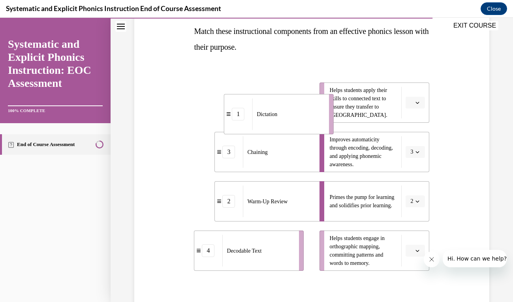
drag, startPoint x: 264, startPoint y: 113, endPoint x: 292, endPoint y: 113, distance: 28.1
click at [292, 113] on div "Dictation" at bounding box center [289, 114] width 72 height 32
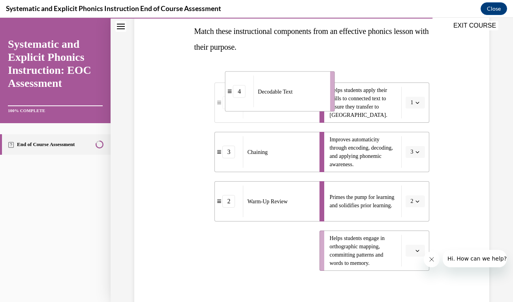
drag, startPoint x: 282, startPoint y: 239, endPoint x: 313, endPoint y: 79, distance: 162.6
click at [313, 79] on div "Decodable Text" at bounding box center [290, 92] width 72 height 32
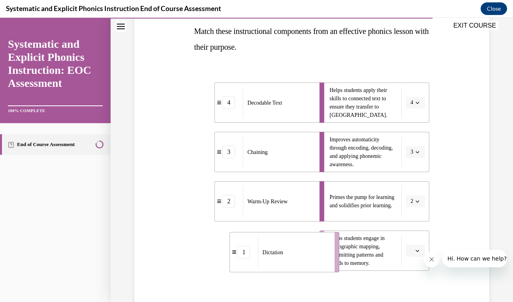
drag, startPoint x: 281, startPoint y: 247, endPoint x: 293, endPoint y: 246, distance: 11.5
click at [293, 246] on div "Dictation" at bounding box center [295, 253] width 72 height 32
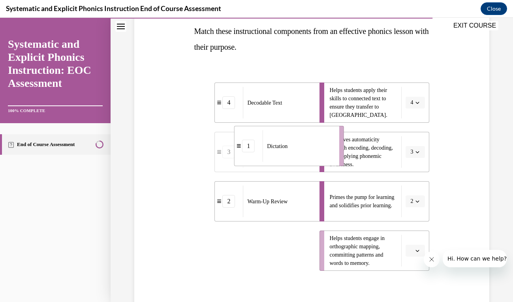
drag, startPoint x: 291, startPoint y: 253, endPoint x: 332, endPoint y: 147, distance: 113.6
click at [332, 147] on div "Dictation" at bounding box center [299, 146] width 72 height 32
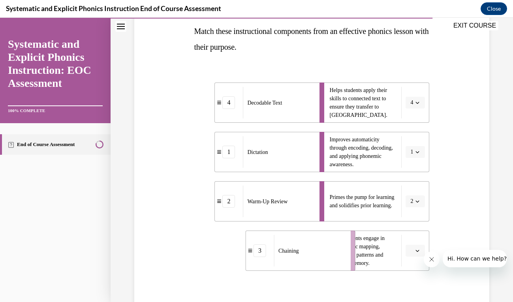
drag, startPoint x: 251, startPoint y: 257, endPoint x: 303, endPoint y: 257, distance: 51.8
click at [304, 257] on div "Chaining" at bounding box center [310, 251] width 72 height 32
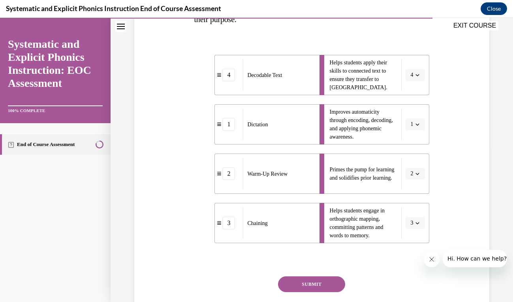
scroll to position [154, 0]
click at [306, 283] on button "SUBMIT" at bounding box center [311, 285] width 67 height 16
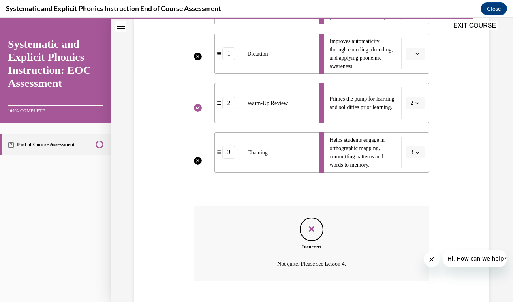
scroll to position [274, 0]
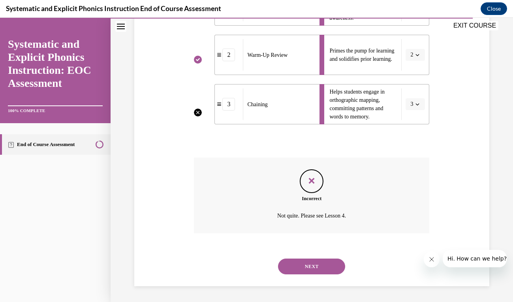
click at [315, 270] on button "NEXT" at bounding box center [311, 267] width 67 height 16
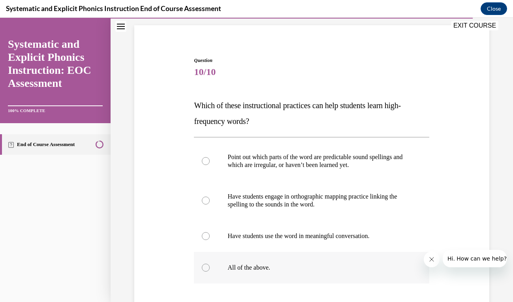
click at [254, 264] on p "All of the above." at bounding box center [319, 268] width 182 height 8
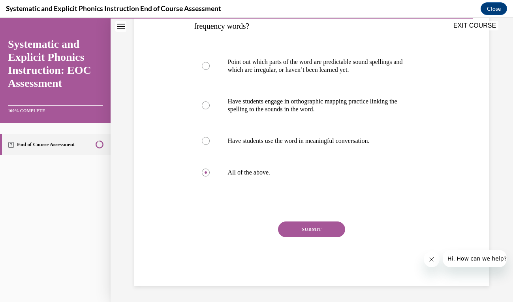
click at [317, 226] on button "SUBMIT" at bounding box center [311, 230] width 67 height 16
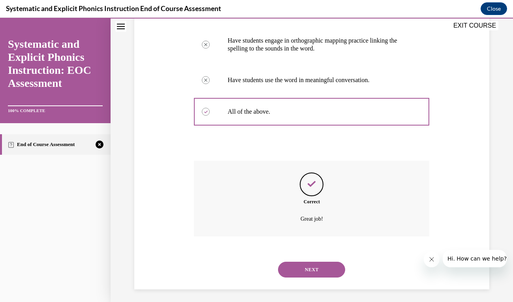
scroll to position [212, 0]
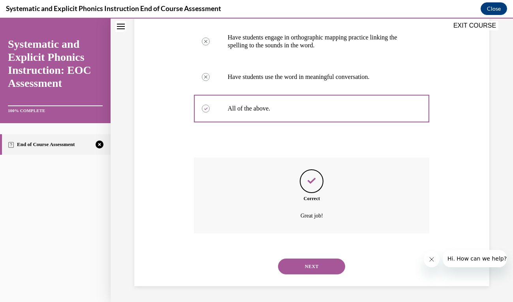
click at [313, 274] on button "NEXT" at bounding box center [311, 267] width 67 height 16
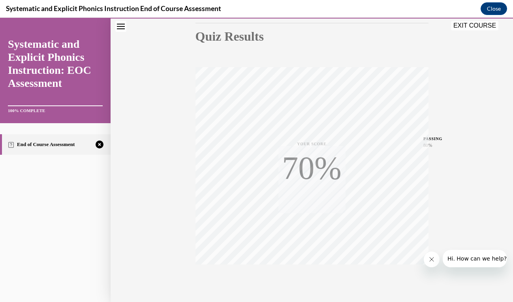
scroll to position [121, 0]
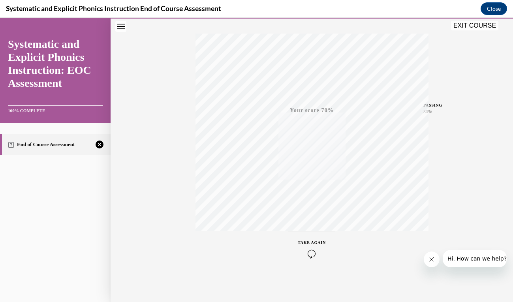
click at [313, 247] on div "TAKE AGAIN" at bounding box center [312, 249] width 28 height 19
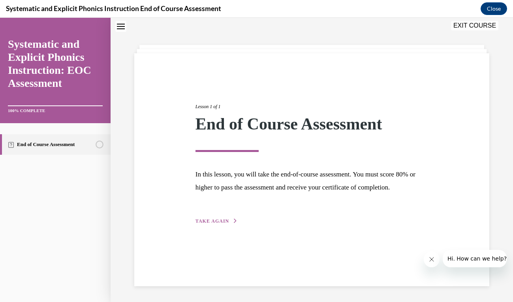
click at [220, 213] on div "Lesson 1 of 1 End of Course Assessment In this lesson, you will take the end-of…" at bounding box center [312, 155] width 245 height 141
click at [220, 223] on span "TAKE AGAIN" at bounding box center [213, 222] width 34 height 6
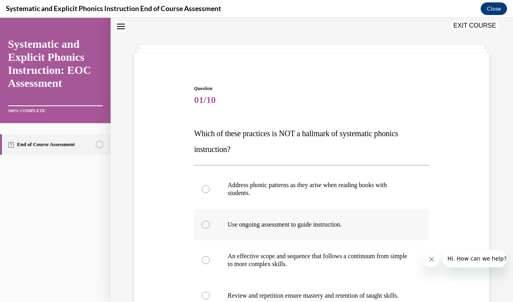
scroll to position [55, 0]
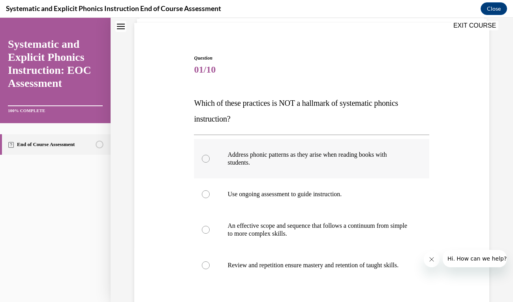
click at [253, 170] on div at bounding box center [312, 159] width 236 height 40
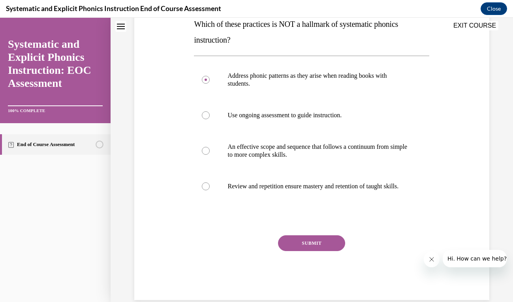
click at [313, 251] on button "SUBMIT" at bounding box center [311, 244] width 67 height 16
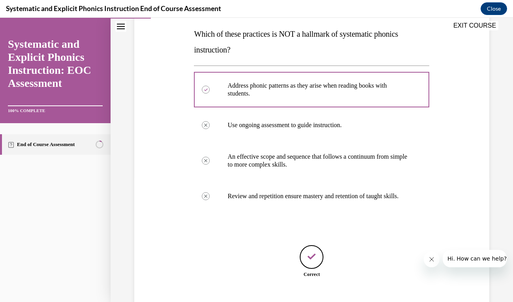
scroll to position [181, 0]
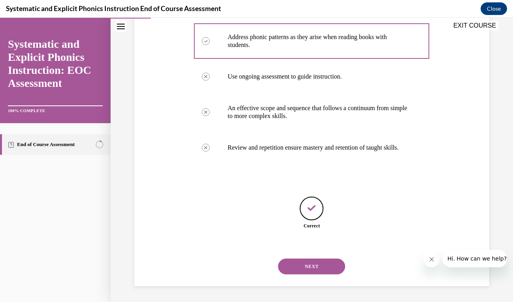
click at [316, 263] on button "NEXT" at bounding box center [311, 267] width 67 height 16
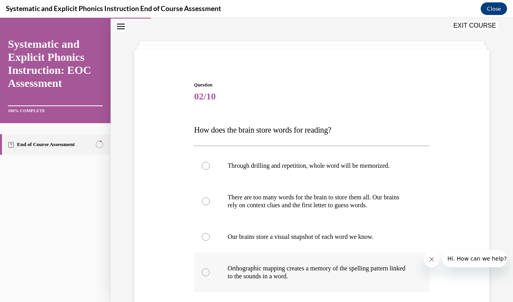
click at [315, 265] on p "Orthographic mapping creates a memory of the spelling pattern linked to the sou…" at bounding box center [319, 273] width 182 height 16
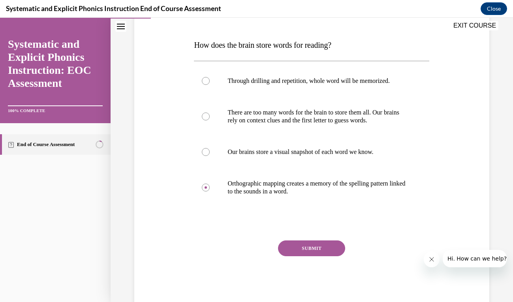
click at [304, 242] on button "SUBMIT" at bounding box center [311, 249] width 67 height 16
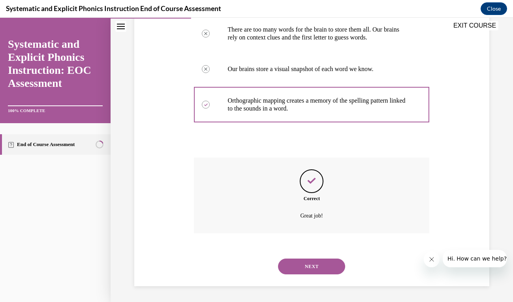
scroll to position [85, 0]
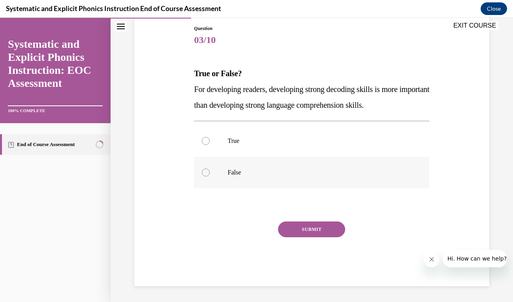
click at [231, 164] on div at bounding box center [312, 173] width 236 height 32
click at [321, 228] on button "SUBMIT" at bounding box center [311, 230] width 67 height 16
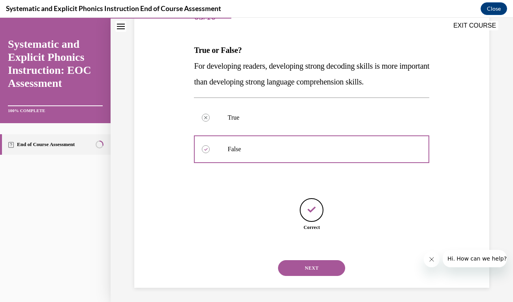
scroll to position [110, 0]
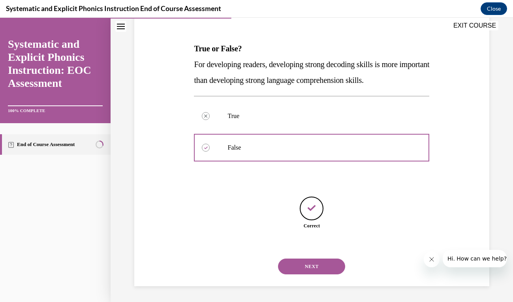
click at [318, 265] on button "NEXT" at bounding box center [311, 267] width 67 height 16
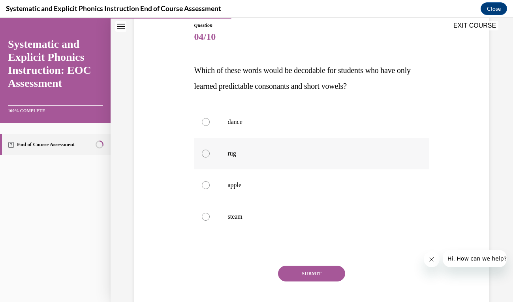
click at [223, 144] on div "dance rug apple steam" at bounding box center [312, 169] width 236 height 126
click at [219, 154] on div at bounding box center [312, 154] width 236 height 32
click at [310, 270] on button "SUBMIT" at bounding box center [311, 274] width 67 height 16
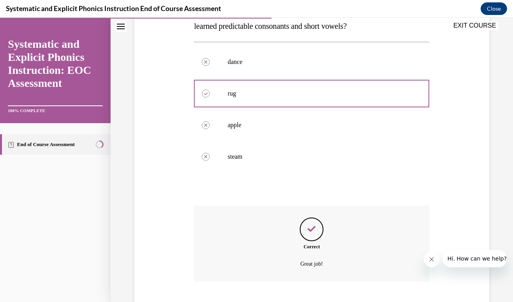
scroll to position [196, 0]
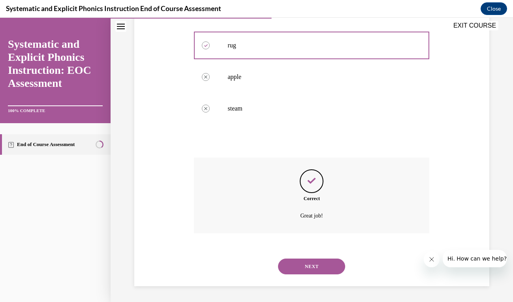
click at [314, 273] on button "NEXT" at bounding box center [311, 267] width 67 height 16
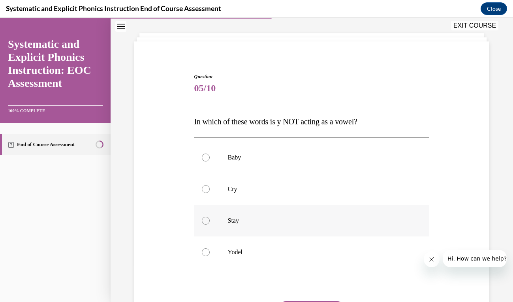
scroll to position [40, 0]
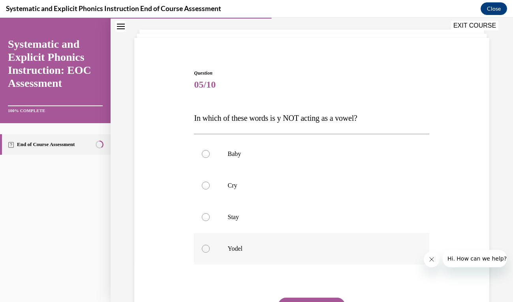
click at [243, 255] on div at bounding box center [312, 249] width 236 height 32
click at [312, 298] on button "SUBMIT" at bounding box center [311, 306] width 67 height 16
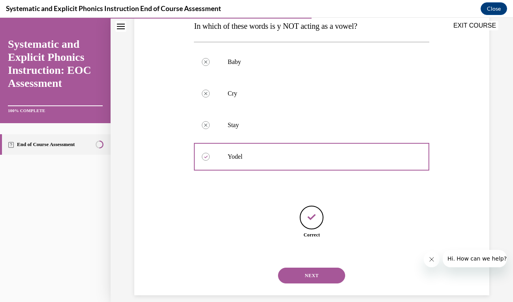
scroll to position [142, 0]
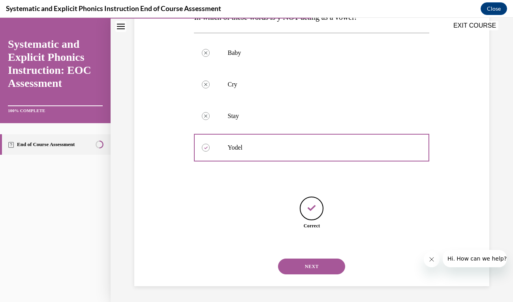
click at [312, 272] on button "NEXT" at bounding box center [311, 267] width 67 height 16
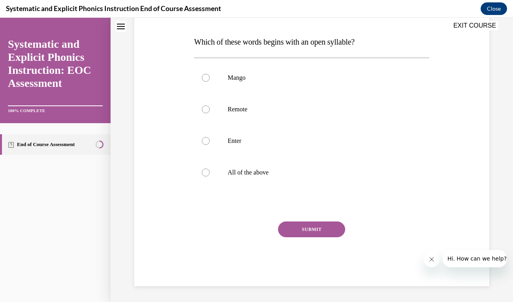
scroll to position [0, 0]
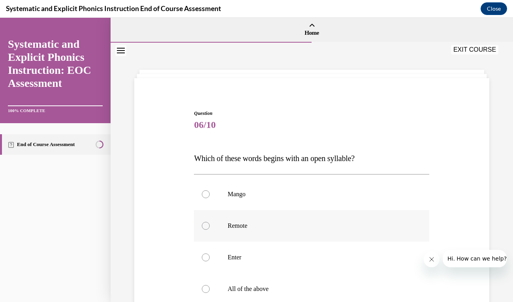
click at [232, 227] on p "Remote" at bounding box center [319, 226] width 182 height 8
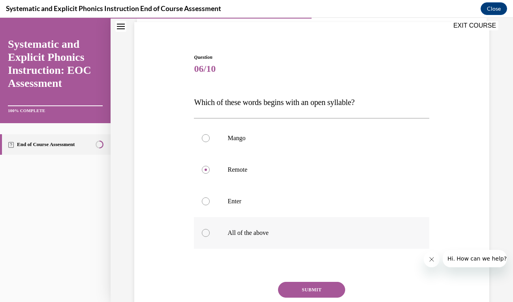
scroll to position [58, 0]
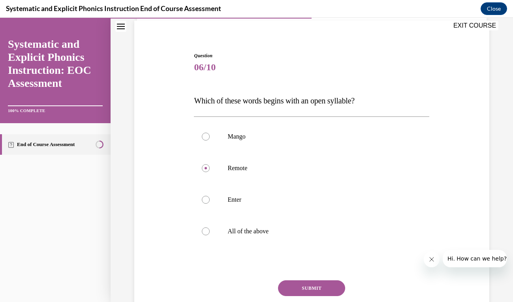
click at [306, 279] on div "Question 06/10 Which of these words begins with an open syllable? Mango Remote …" at bounding box center [312, 198] width 236 height 293
click at [306, 282] on button "SUBMIT" at bounding box center [311, 289] width 67 height 16
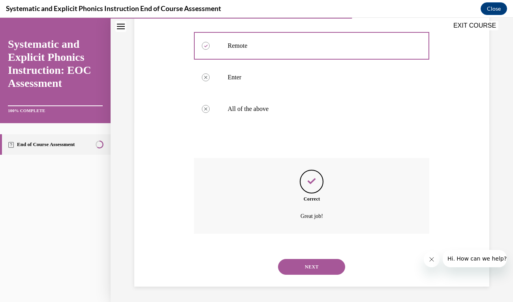
scroll to position [181, 0]
click at [313, 269] on button "NEXT" at bounding box center [311, 267] width 67 height 16
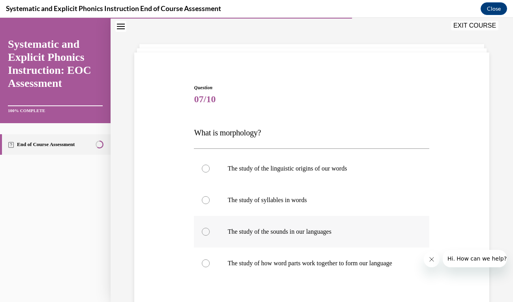
scroll to position [26, 0]
click at [286, 261] on p "The study of how word parts work together to form our language" at bounding box center [319, 263] width 182 height 8
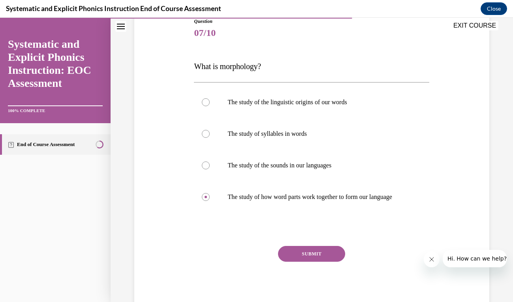
click at [301, 251] on button "SUBMIT" at bounding box center [311, 254] width 67 height 16
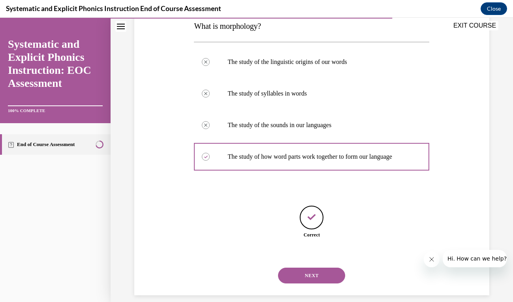
click at [317, 268] on button "NEXT" at bounding box center [311, 276] width 67 height 16
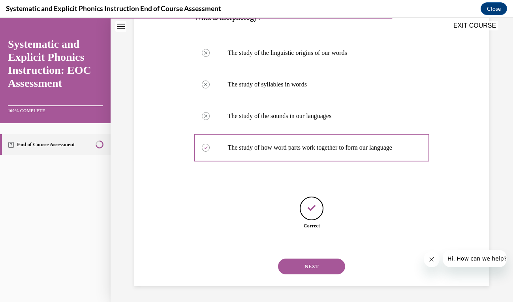
scroll to position [85, 0]
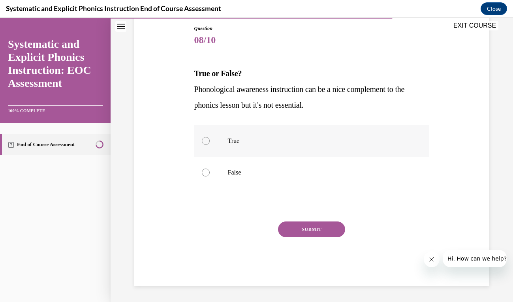
click at [231, 140] on p "True" at bounding box center [319, 141] width 182 height 8
click at [306, 224] on button "SUBMIT" at bounding box center [311, 230] width 67 height 16
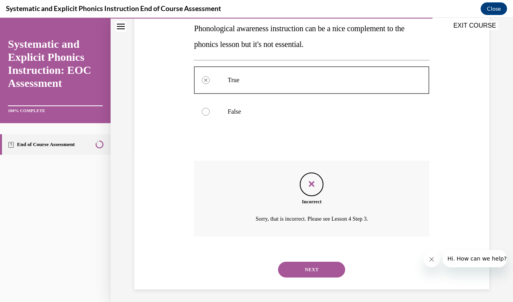
scroll to position [149, 0]
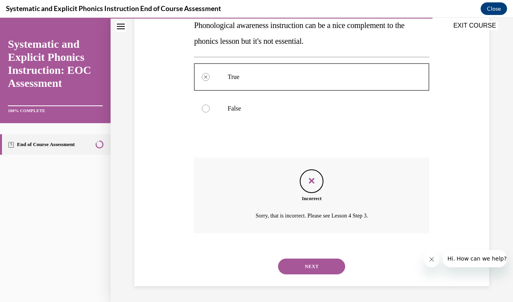
click at [317, 260] on button "NEXT" at bounding box center [311, 267] width 67 height 16
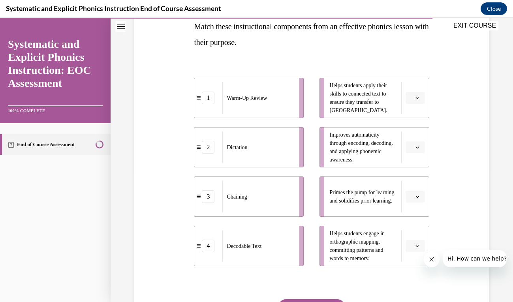
scroll to position [131, 0]
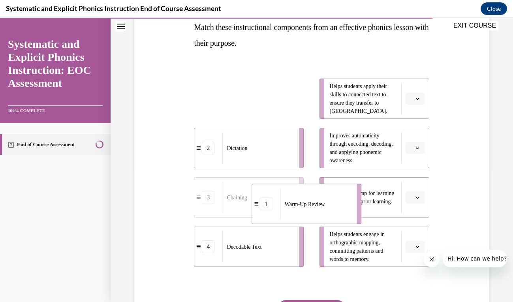
drag, startPoint x: 253, startPoint y: 102, endPoint x: 311, endPoint y: 208, distance: 120.5
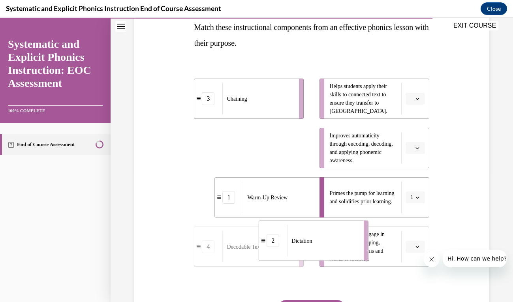
drag, startPoint x: 261, startPoint y: 151, endPoint x: 325, endPoint y: 243, distance: 112.3
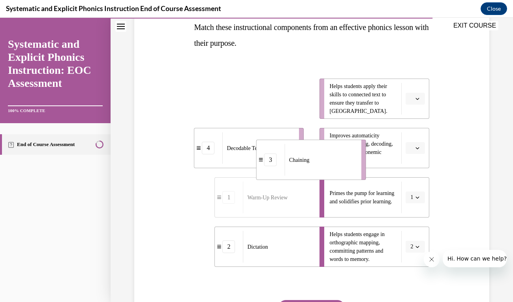
drag, startPoint x: 245, startPoint y: 103, endPoint x: 326, endPoint y: 159, distance: 98.2
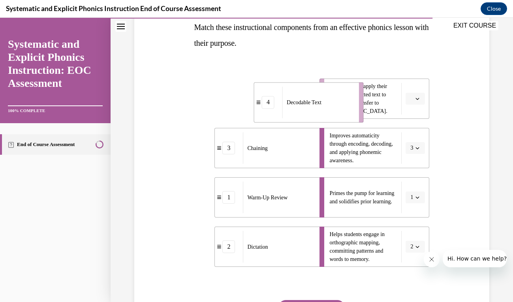
drag, startPoint x: 259, startPoint y: 103, endPoint x: 318, endPoint y: 107, distance: 59.4
click at [318, 107] on div "Decodable Text" at bounding box center [319, 103] width 72 height 32
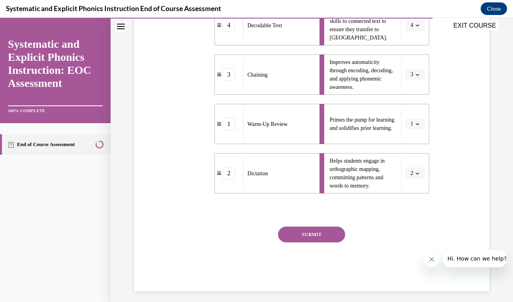
click at [321, 233] on button "SUBMIT" at bounding box center [311, 235] width 67 height 16
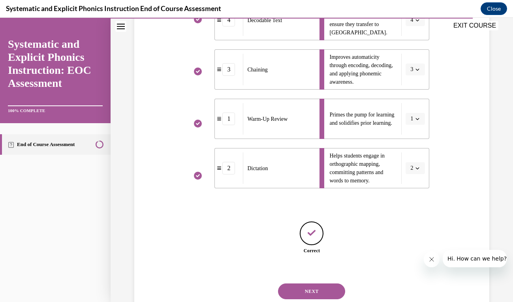
scroll to position [235, 0]
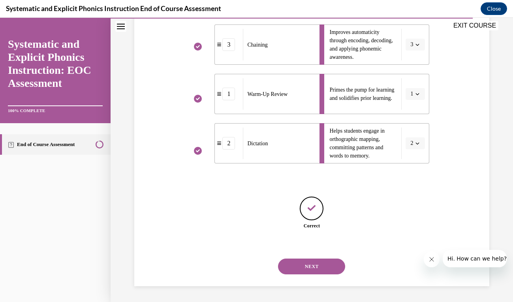
click at [325, 270] on button "NEXT" at bounding box center [311, 267] width 67 height 16
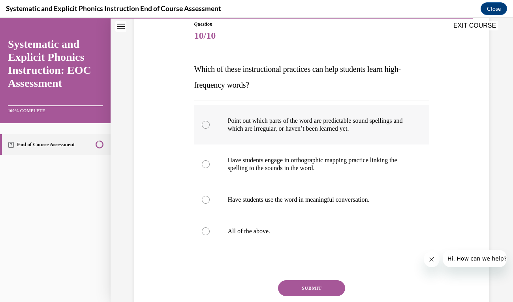
scroll to position [92, 0]
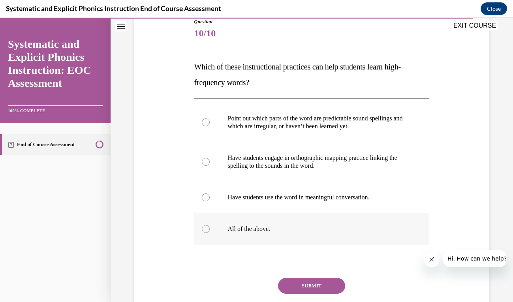
click at [232, 224] on div at bounding box center [312, 229] width 236 height 32
click at [308, 285] on button "SUBMIT" at bounding box center [311, 286] width 67 height 16
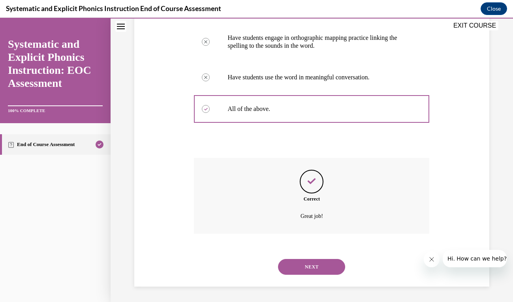
scroll to position [212, 0]
click at [302, 267] on button "NEXT" at bounding box center [311, 267] width 67 height 16
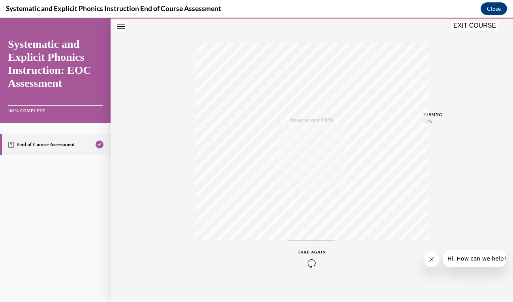
scroll to position [121, 0]
click at [484, 26] on button "EXIT COURSE" at bounding box center [474, 25] width 47 height 9
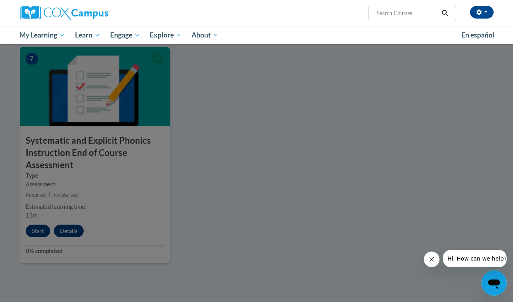
click at [232, 168] on div at bounding box center [256, 151] width 513 height 302
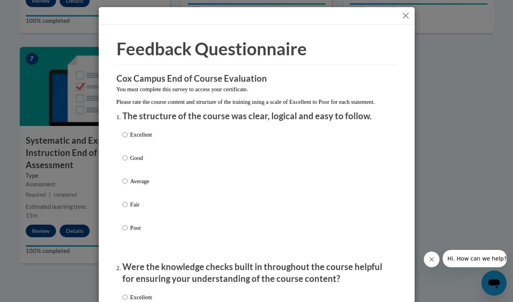
click at [127, 147] on label "Excellent" at bounding box center [138, 140] width 30 height 21
click at [127, 139] on input "Excellent" at bounding box center [125, 134] width 5 height 9
radio input "true"
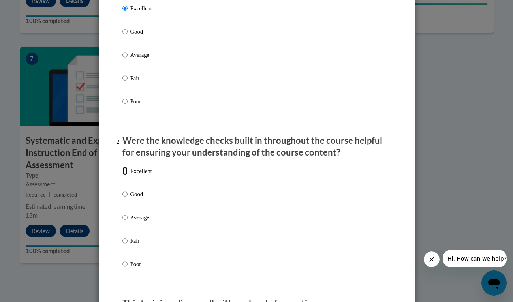
click at [127, 175] on input "Excellent" at bounding box center [125, 171] width 5 height 9
radio input "true"
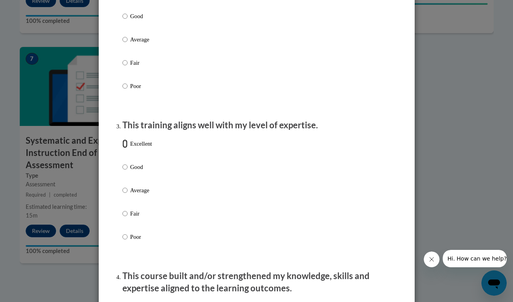
click at [123, 148] on input "Excellent" at bounding box center [125, 144] width 5 height 9
radio input "true"
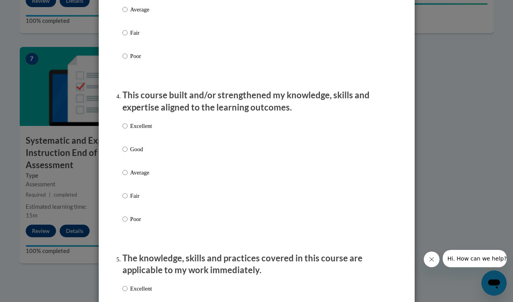
scroll to position [542, 0]
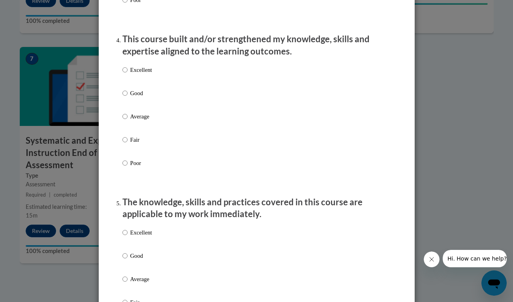
click at [127, 79] on label "Excellent" at bounding box center [138, 76] width 30 height 21
click at [127, 74] on input "Excellent" at bounding box center [125, 70] width 5 height 9
radio input "true"
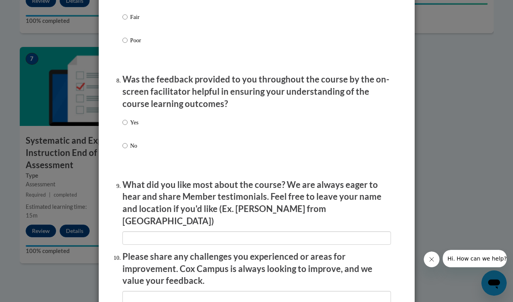
scroll to position [1342, 0]
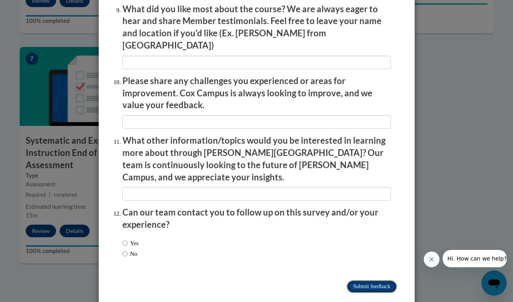
click at [369, 281] on input "Submit feedback" at bounding box center [372, 287] width 50 height 13
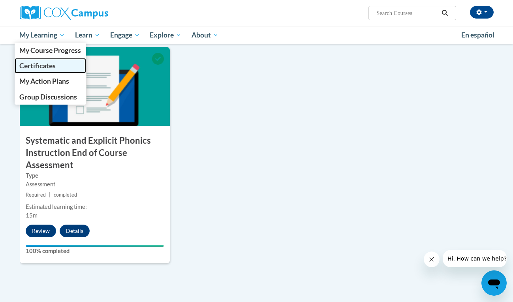
click at [47, 66] on span "Certificates" at bounding box center [37, 66] width 36 height 8
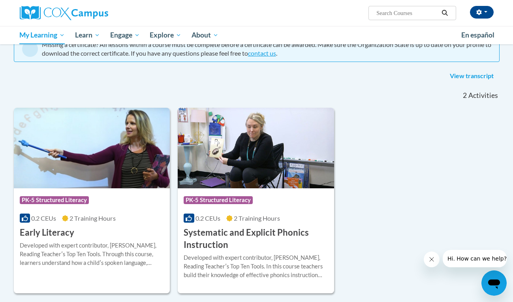
scroll to position [88, 0]
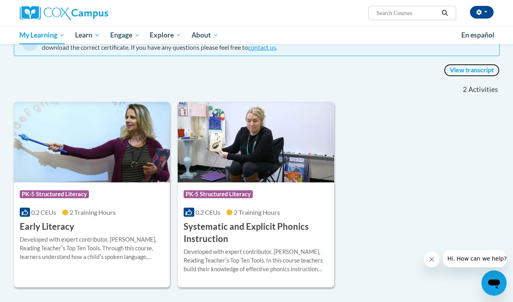
click at [461, 66] on link "View transcript" at bounding box center [472, 70] width 56 height 13
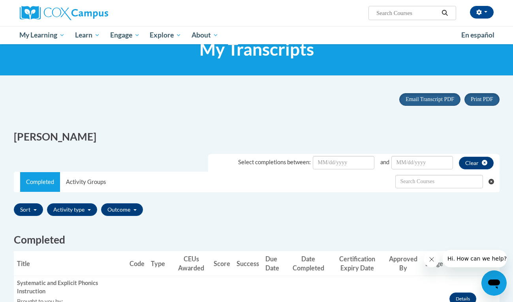
scroll to position [16, 0]
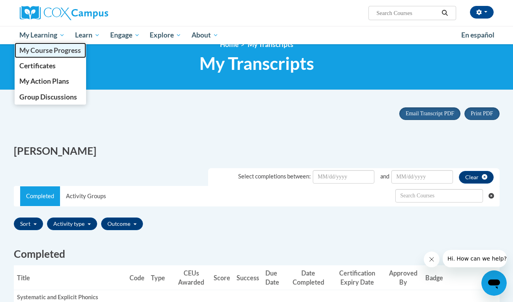
click at [42, 52] on span "My Course Progress" at bounding box center [50, 50] width 62 height 8
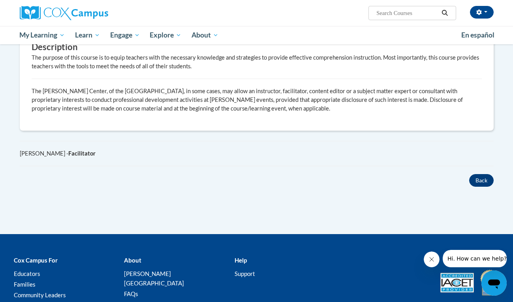
scroll to position [409, 0]
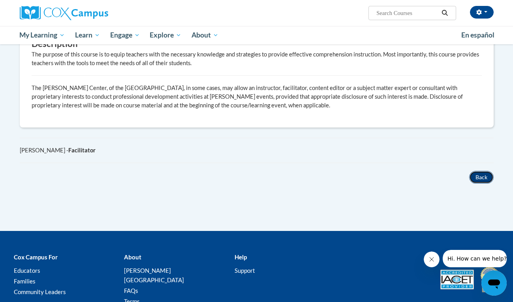
click at [485, 175] on button "Back" at bounding box center [482, 177] width 25 height 13
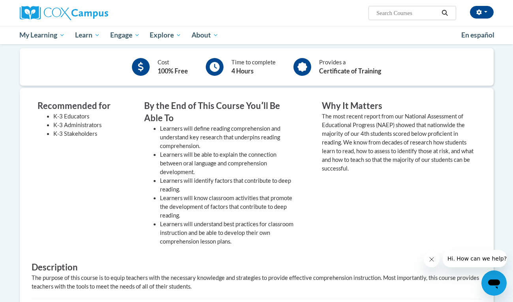
scroll to position [0, 0]
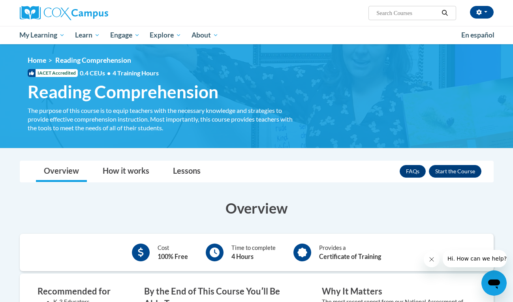
click at [456, 178] on div "FAQs Enroll" at bounding box center [441, 171] width 82 height 21
click at [451, 172] on button "Enroll" at bounding box center [455, 171] width 53 height 13
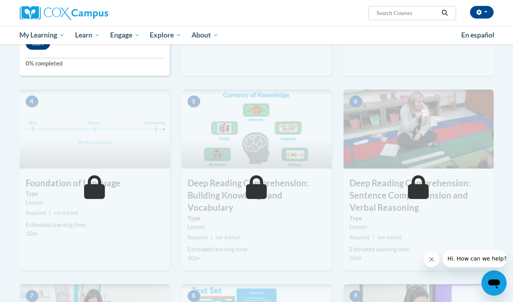
scroll to position [217, 0]
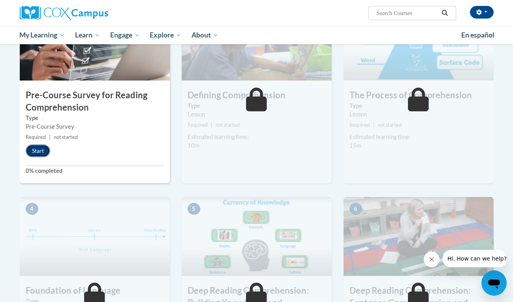
click at [41, 147] on button "Start" at bounding box center [38, 151] width 25 height 13
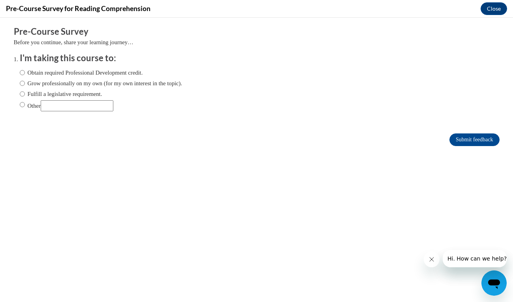
scroll to position [0, 0]
click at [66, 88] on div "Obtain required Professional Development credit. Grow professionally on my own …" at bounding box center [101, 89] width 163 height 51
click at [63, 81] on label "Grow professionally on my own (for my own interest in the topic)." at bounding box center [101, 83] width 163 height 9
click at [25, 81] on input "Grow professionally on my own (for my own interest in the topic)." at bounding box center [22, 83] width 5 height 9
radio input "true"
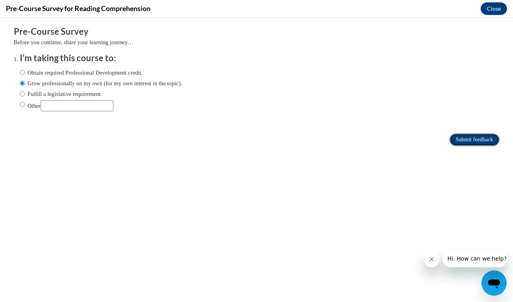
click at [472, 136] on input "Submit feedback" at bounding box center [475, 140] width 50 height 13
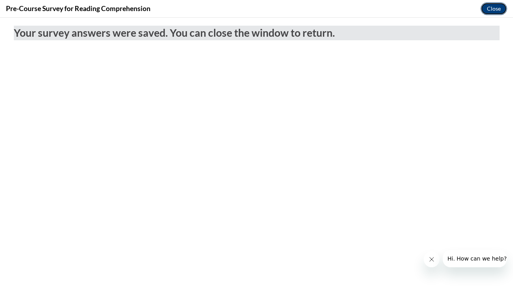
click at [492, 8] on button "Close" at bounding box center [494, 8] width 26 height 13
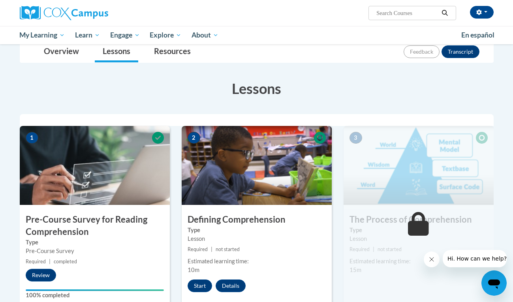
scroll to position [114, 0]
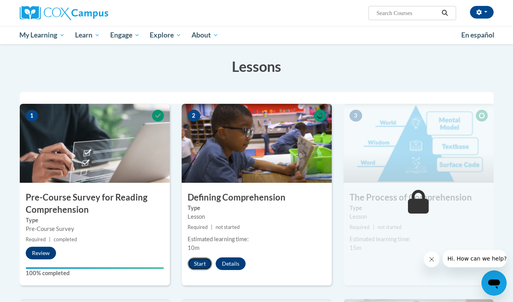
click at [206, 262] on button "Start" at bounding box center [200, 264] width 25 height 13
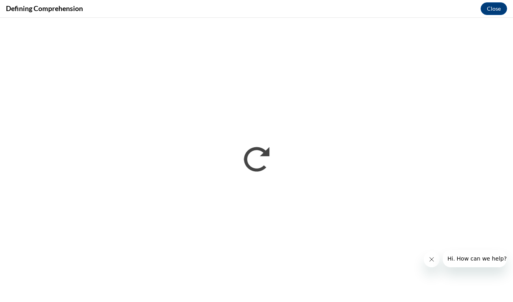
scroll to position [0, 0]
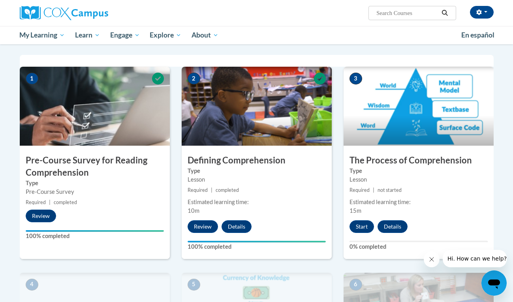
scroll to position [160, 0]
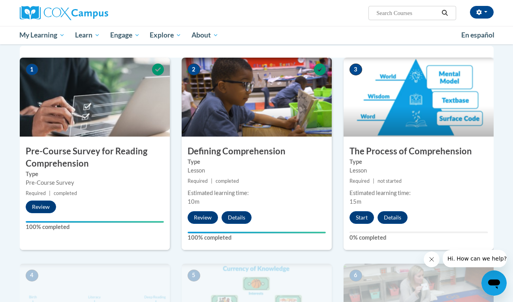
click at [355, 224] on div "3 The Process of Comprehension Type Lesson Required | not started Estimated lea…" at bounding box center [419, 154] width 150 height 192
click at [359, 218] on button "Start" at bounding box center [362, 217] width 25 height 13
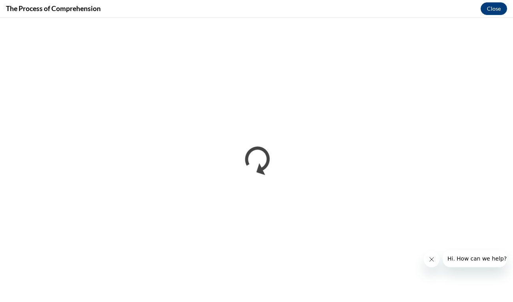
scroll to position [0, 0]
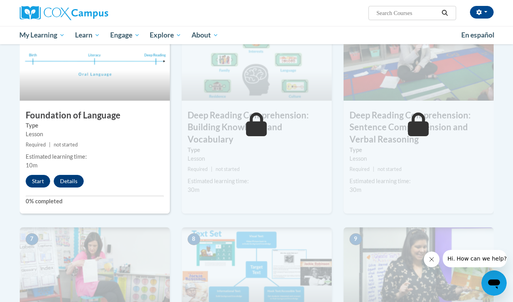
scroll to position [406, 0]
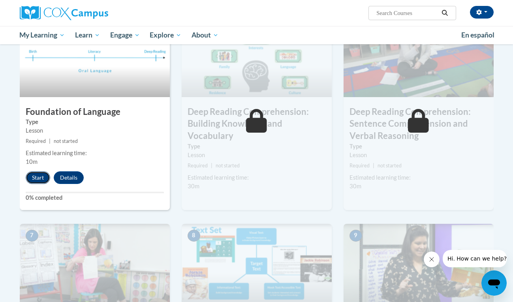
click at [35, 172] on button "Start" at bounding box center [38, 178] width 25 height 13
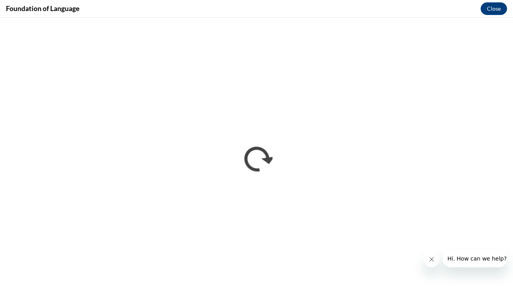
scroll to position [0, 0]
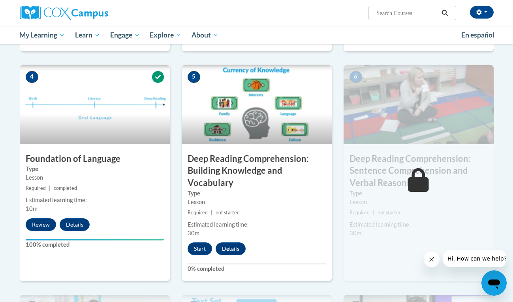
scroll to position [376, 0]
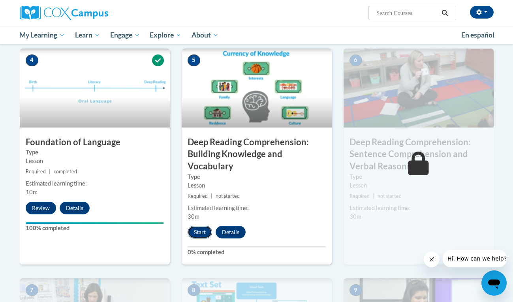
click at [196, 234] on button "Start" at bounding box center [200, 232] width 25 height 13
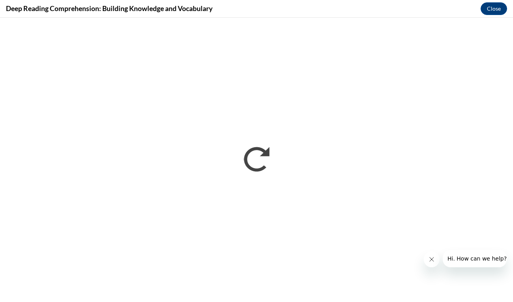
scroll to position [0, 0]
